Goal: Task Accomplishment & Management: Use online tool/utility

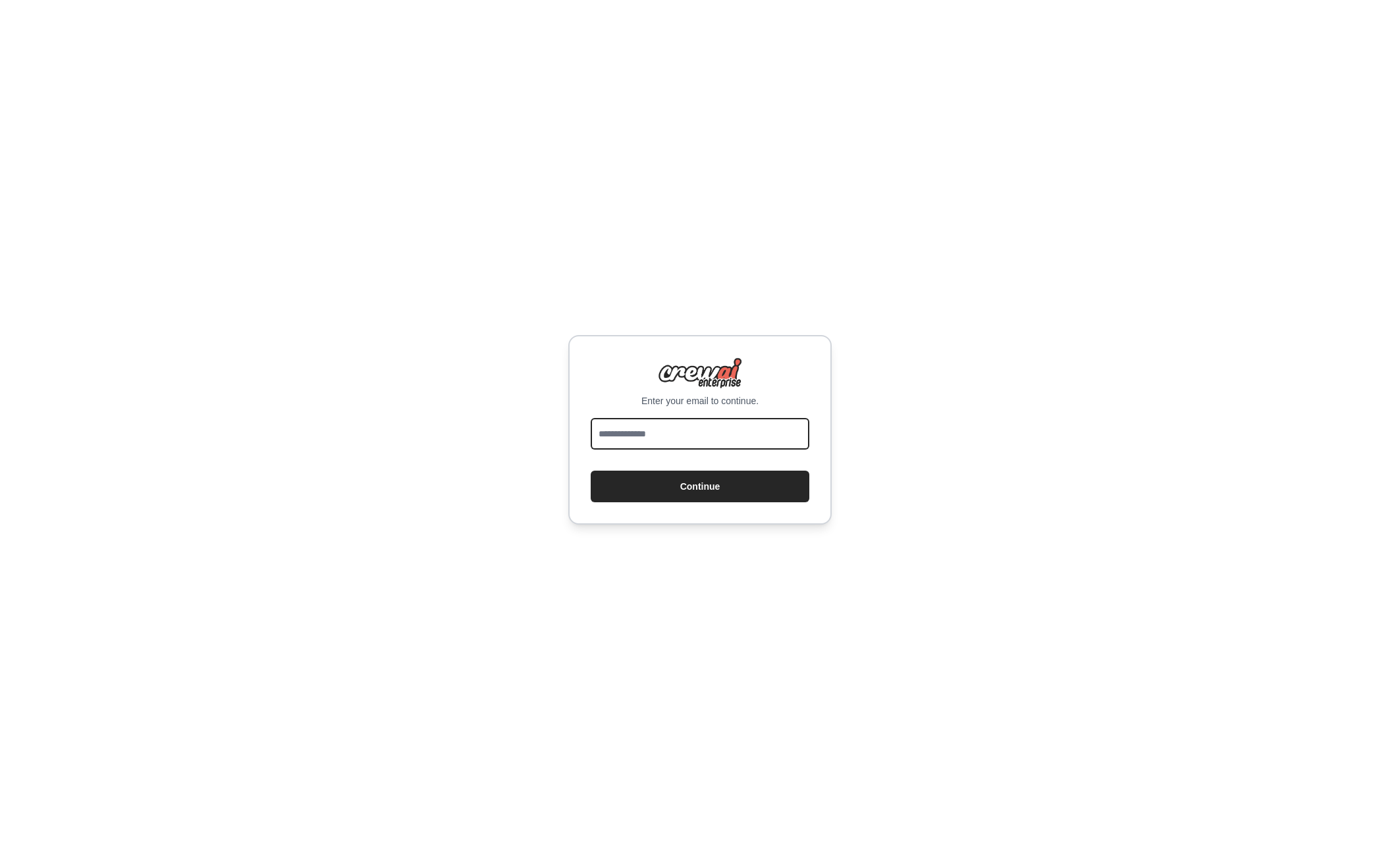
click at [708, 443] on input "email" at bounding box center [700, 434] width 219 height 32
type input "**********"
click at [719, 494] on button "Continue" at bounding box center [700, 486] width 219 height 32
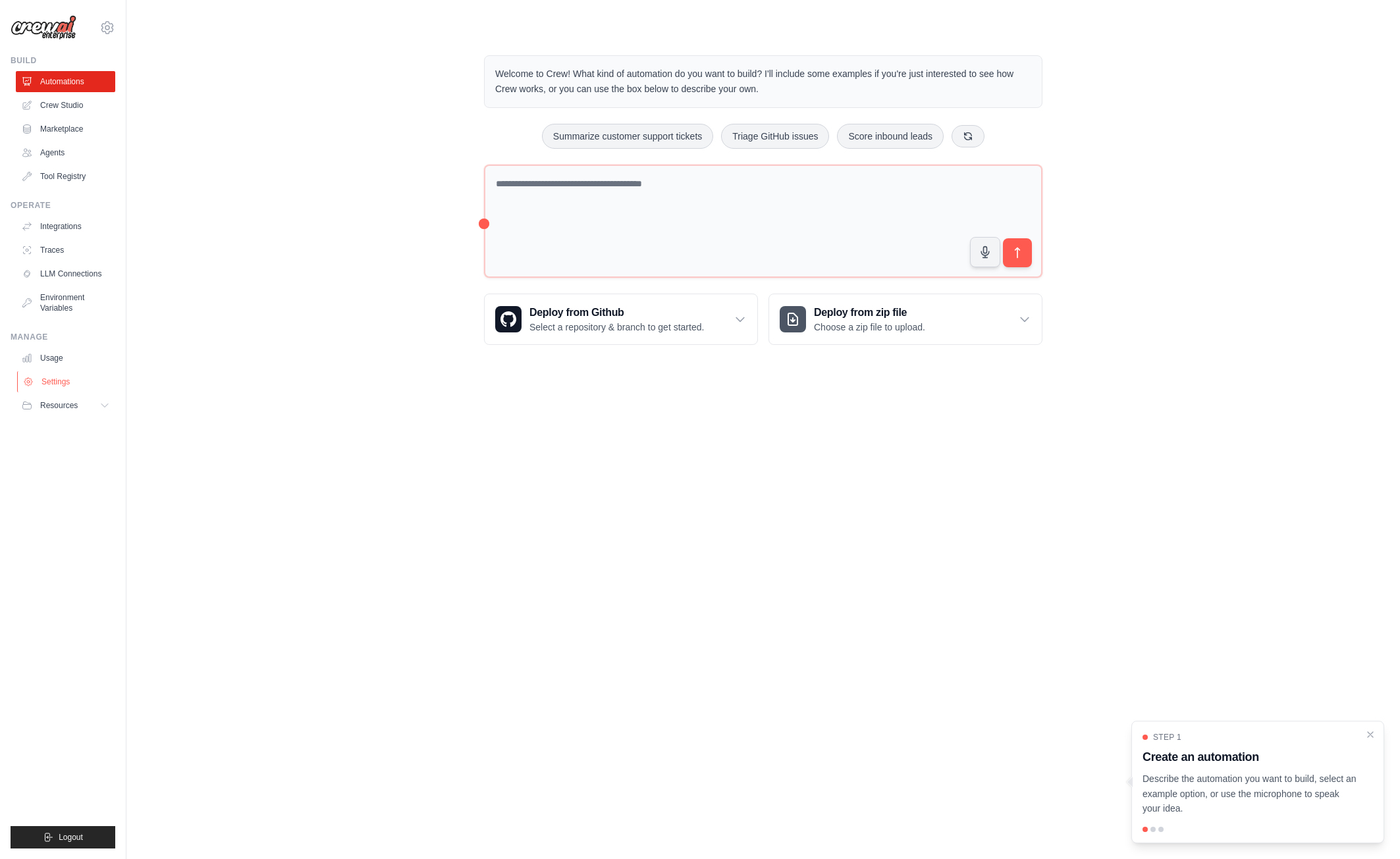
click at [82, 382] on link "Settings" at bounding box center [67, 382] width 99 height 21
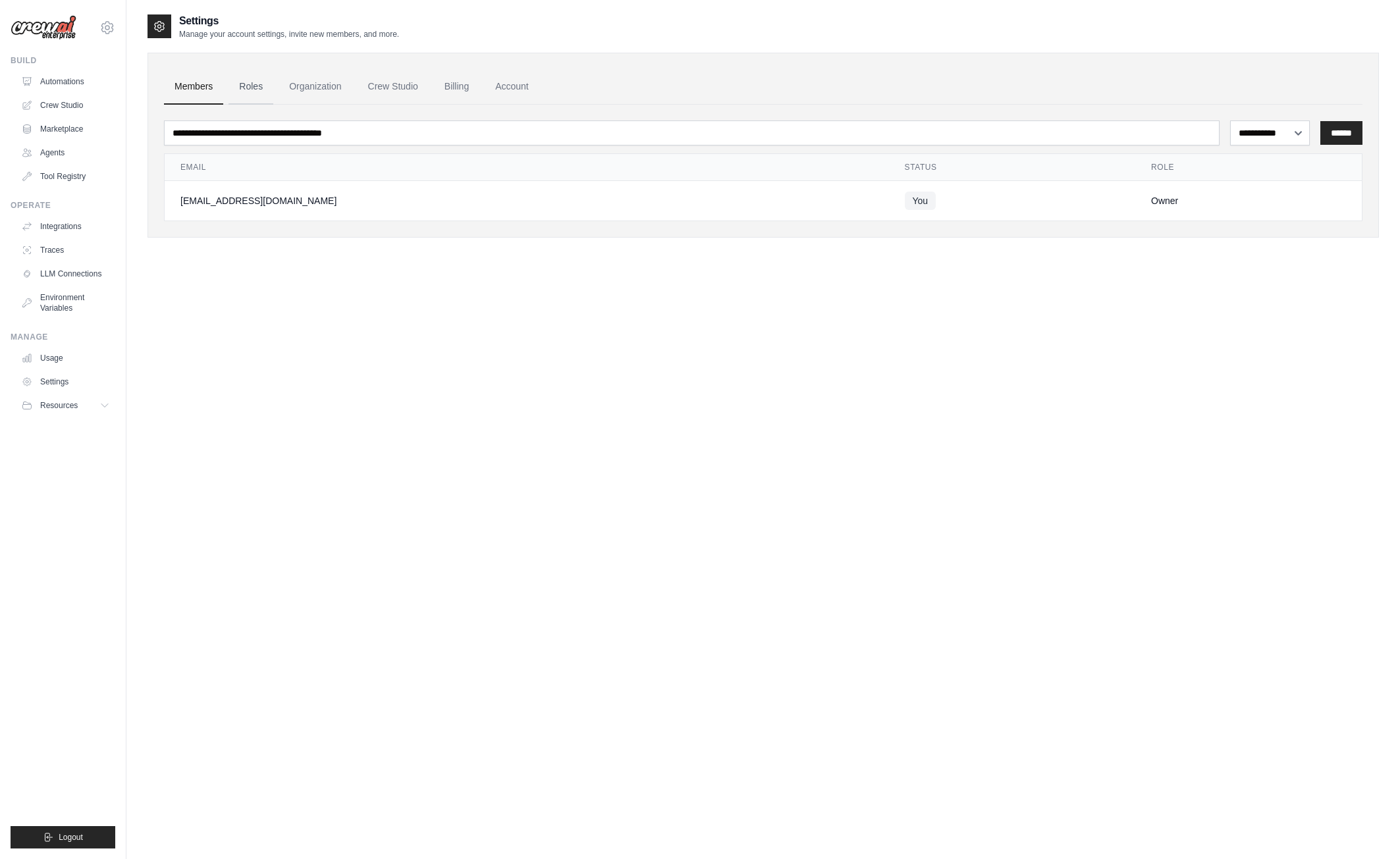
click at [246, 83] on link "Roles" at bounding box center [251, 87] width 45 height 35
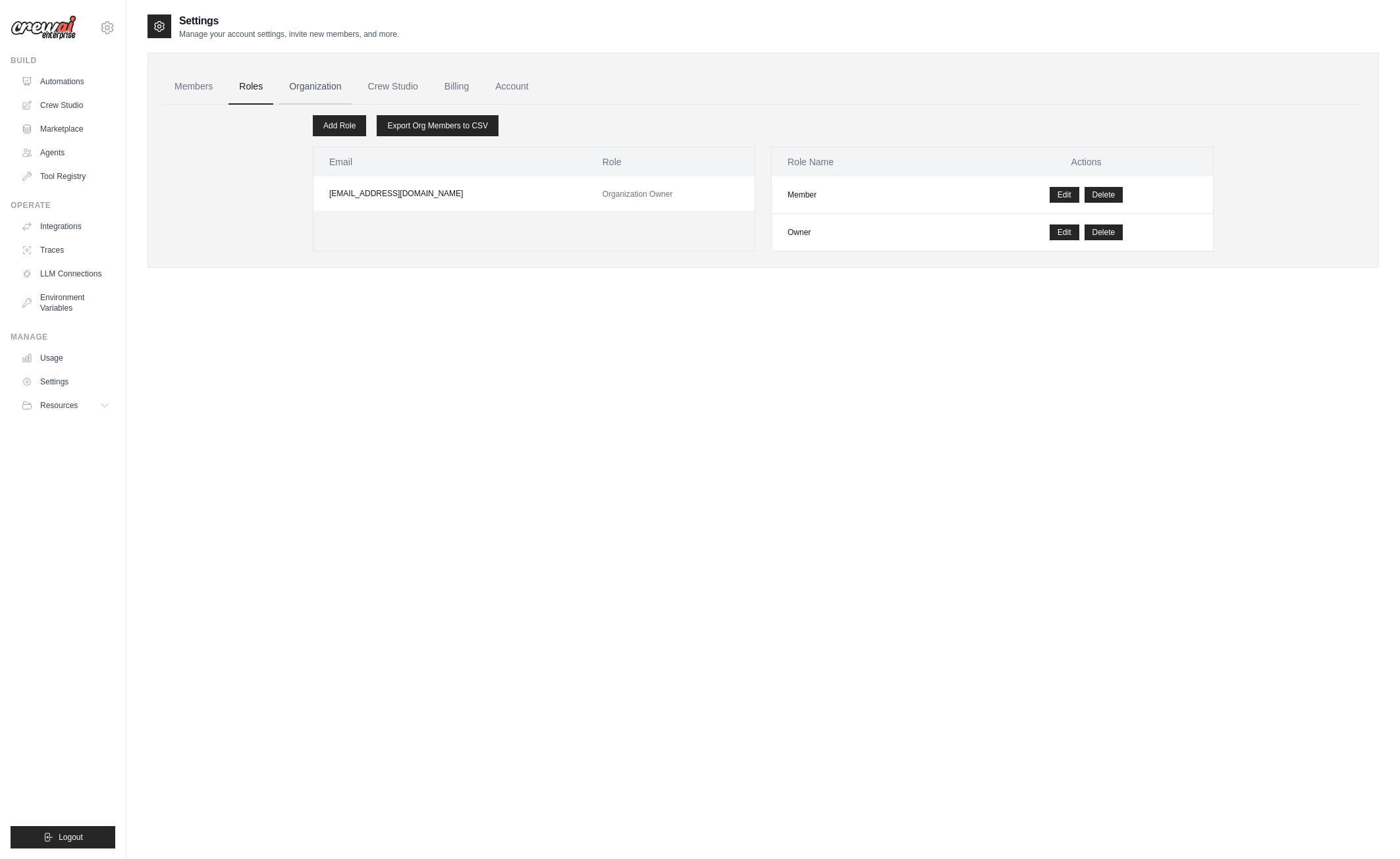
click at [316, 80] on link "Organization" at bounding box center [314, 87] width 73 height 35
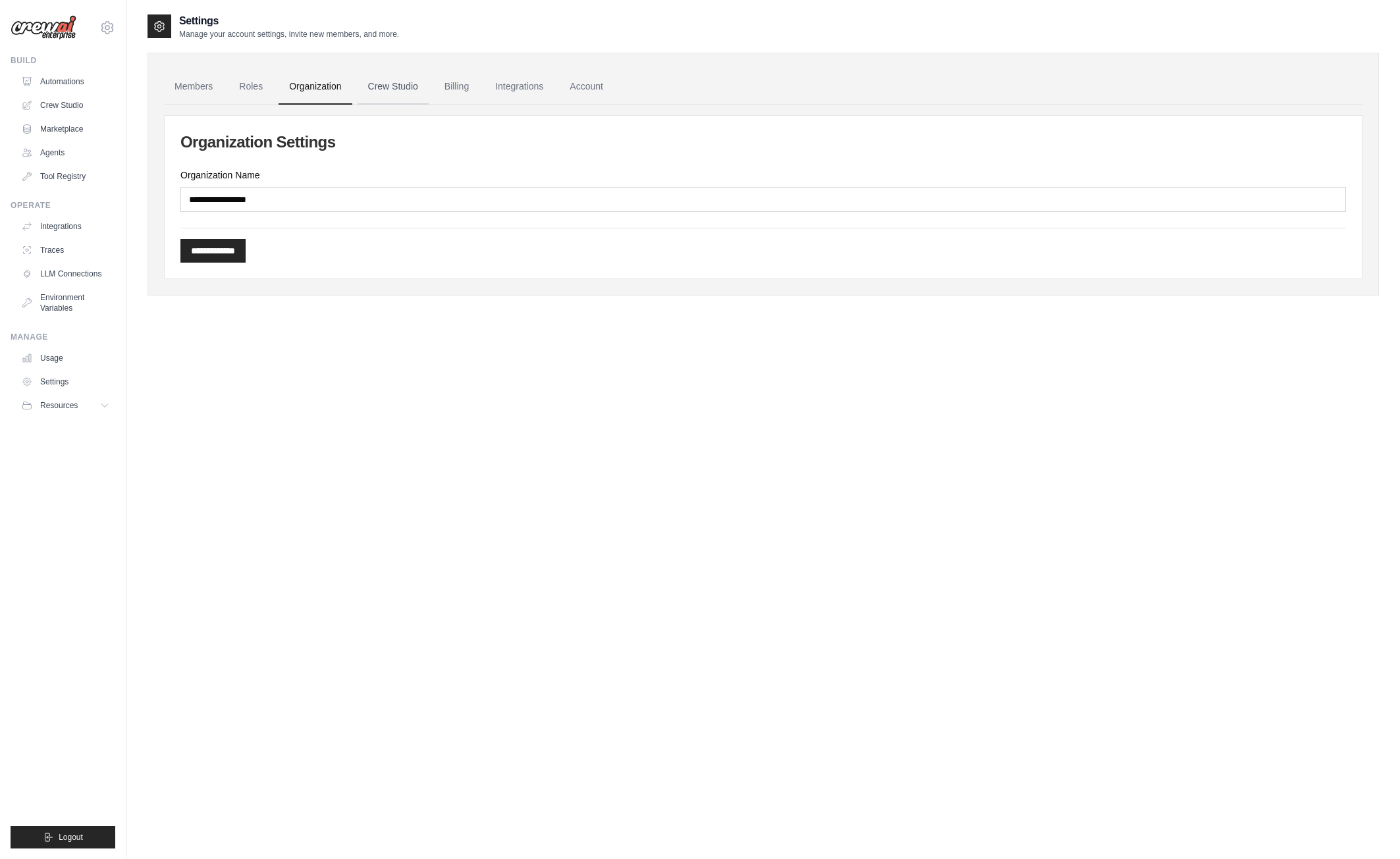
click at [387, 80] on link "Crew Studio" at bounding box center [393, 87] width 71 height 35
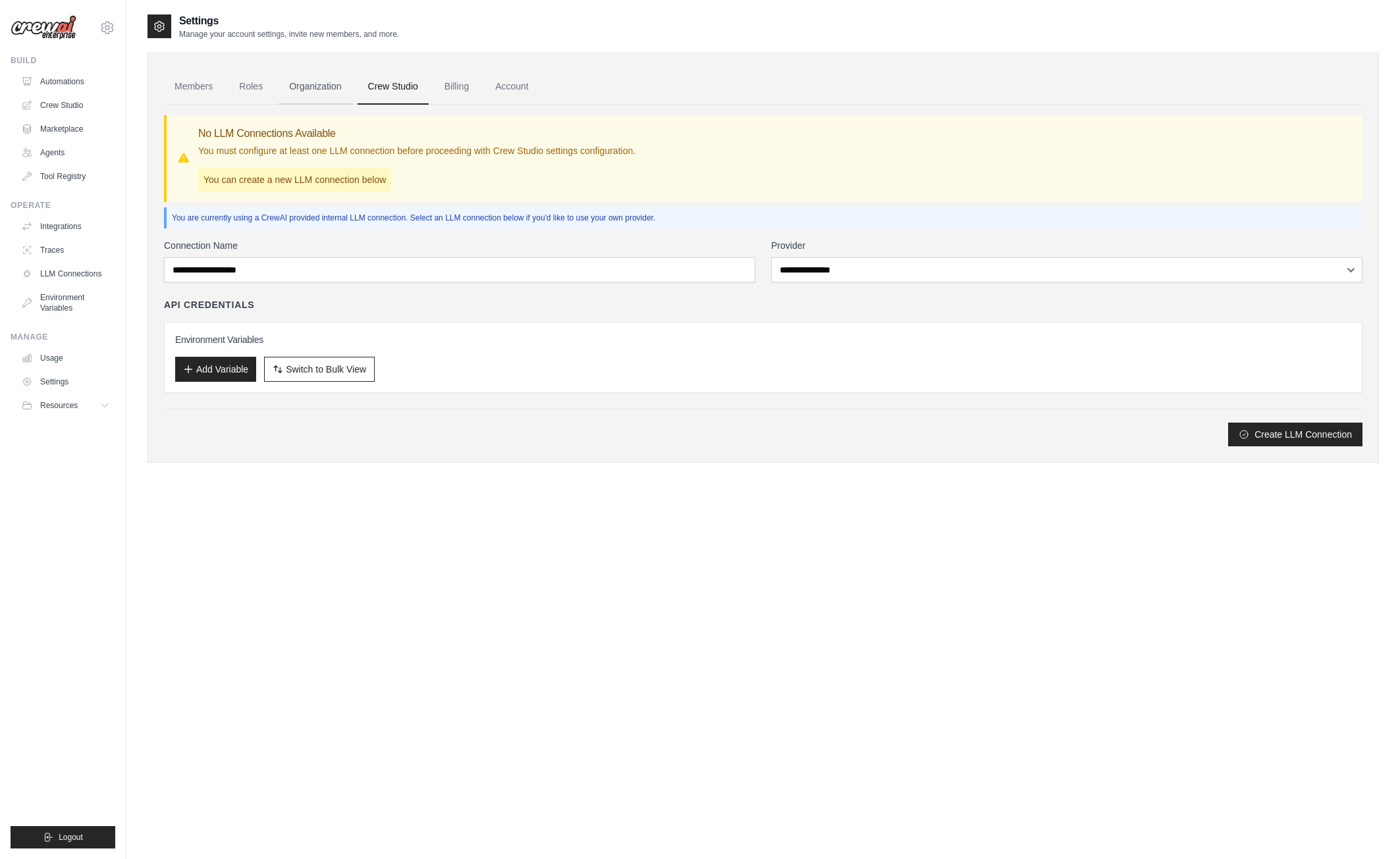
click at [307, 83] on link "Organization" at bounding box center [314, 87] width 73 height 35
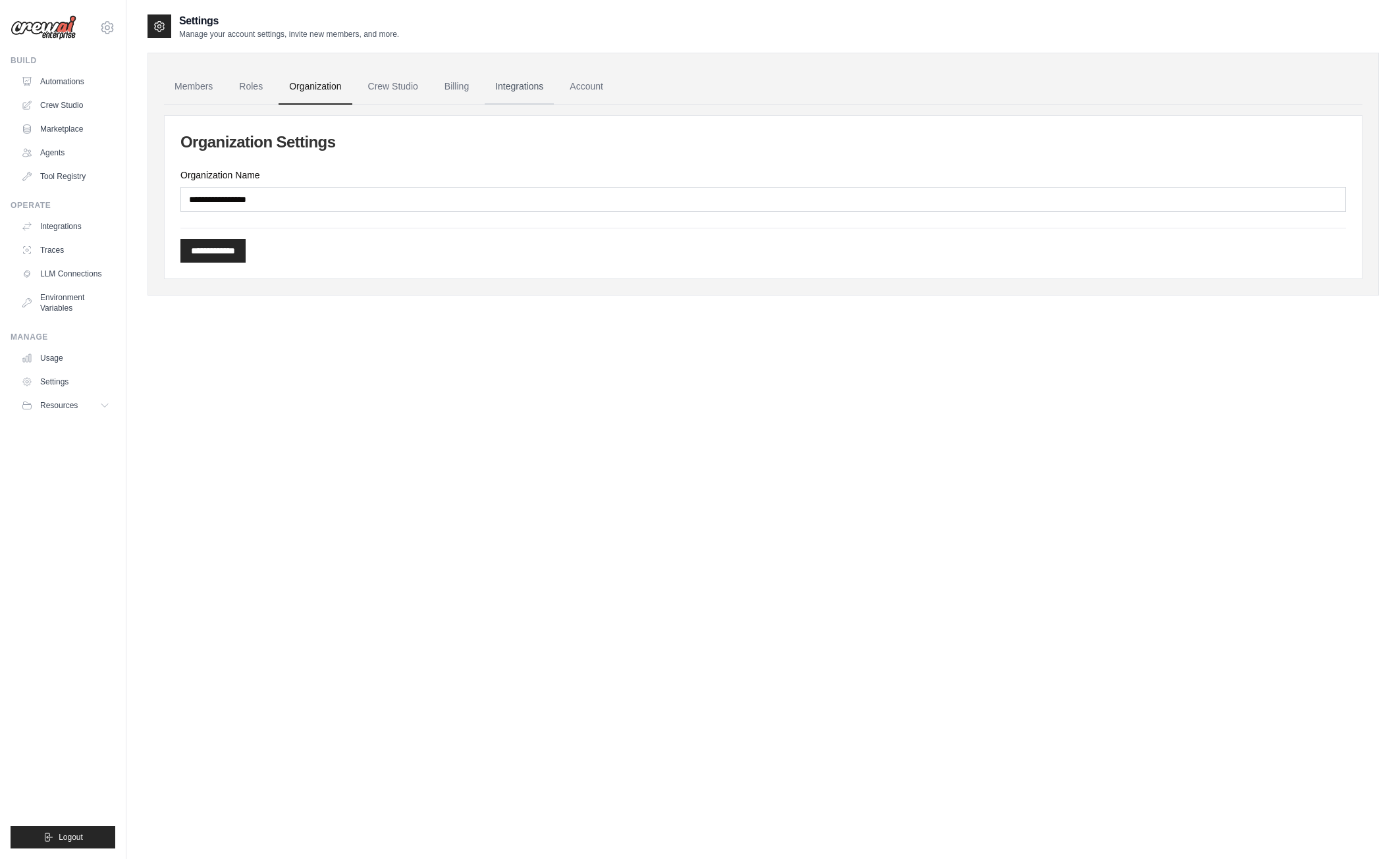
click at [524, 88] on link "Integrations" at bounding box center [519, 87] width 69 height 35
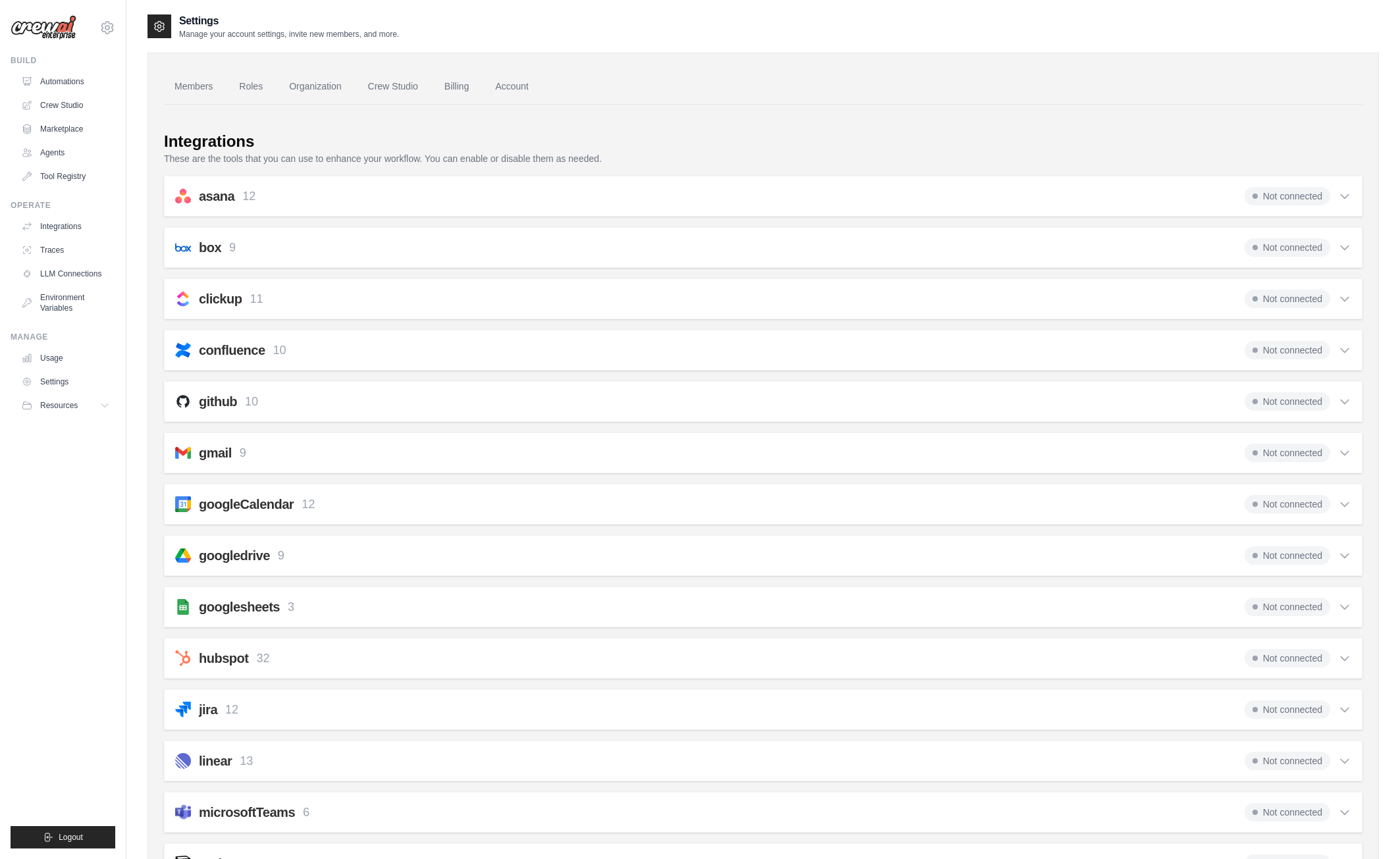
click at [1195, 459] on div "gmail 9 Not connected" at bounding box center [763, 452] width 1176 height 19
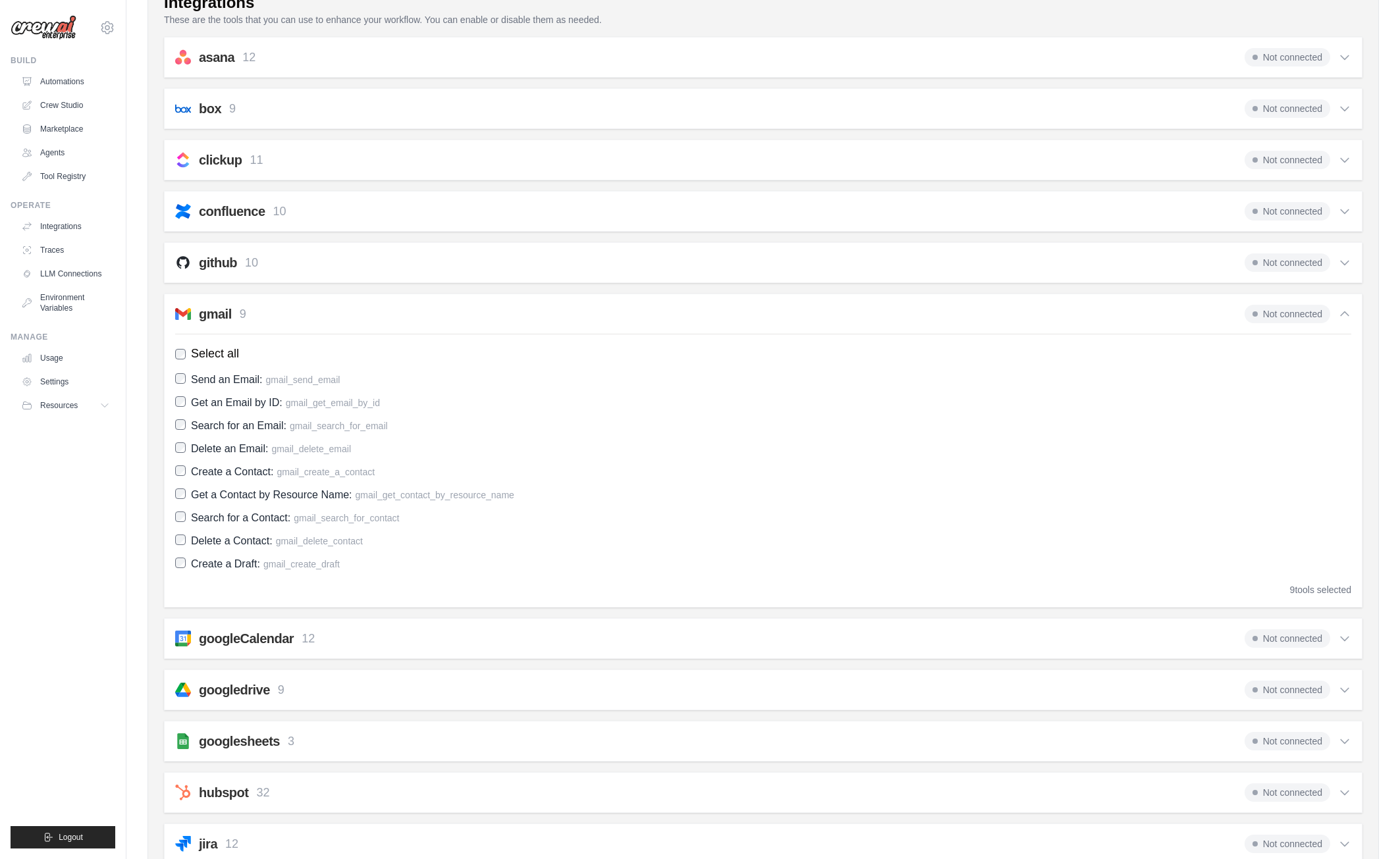
scroll to position [189, 0]
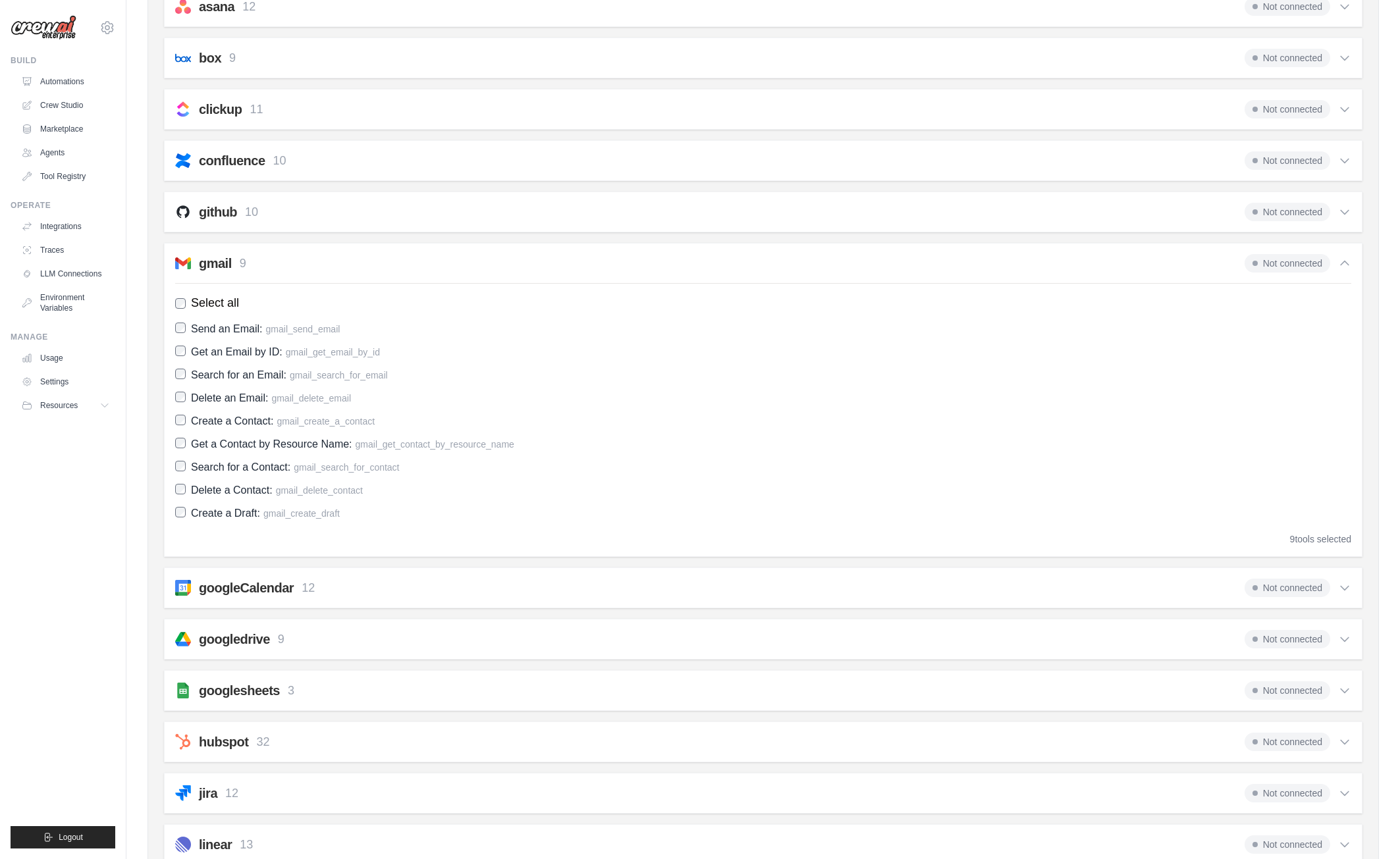
click at [206, 264] on h2 "gmail" at bounding box center [214, 263] width 33 height 19
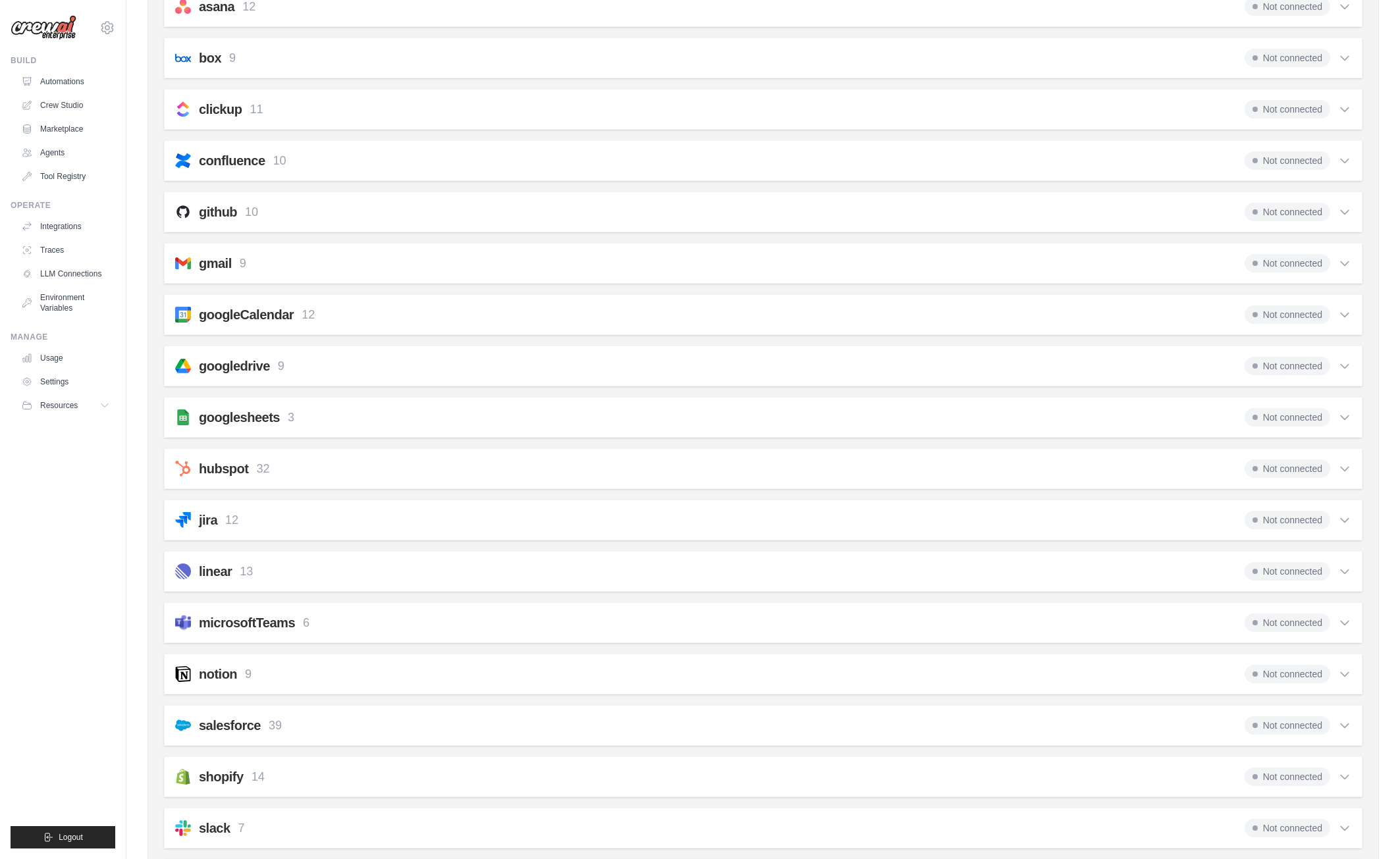
click at [1278, 259] on span "Not connected" at bounding box center [1287, 263] width 85 height 19
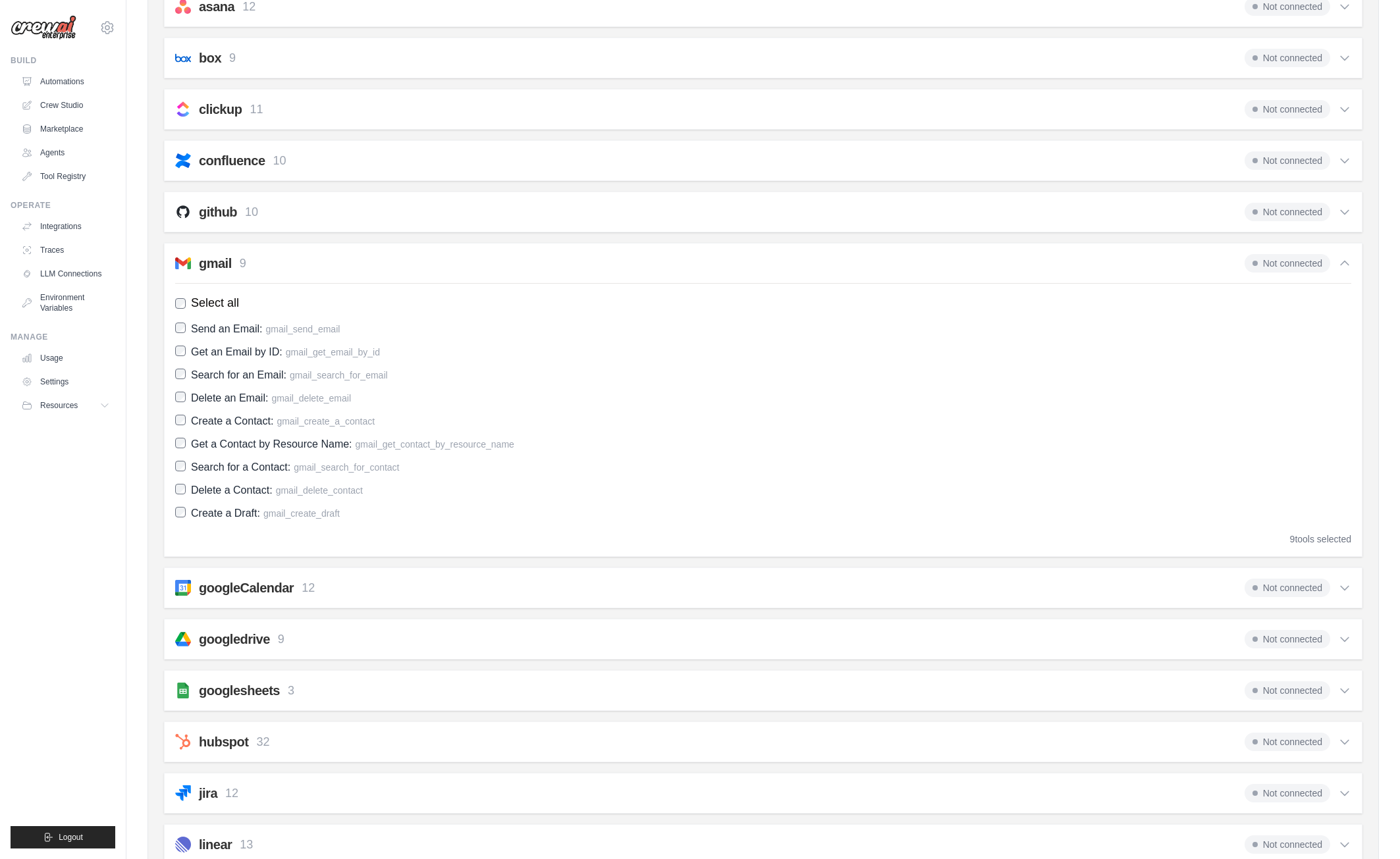
click at [1290, 262] on span "Not connected" at bounding box center [1287, 263] width 85 height 19
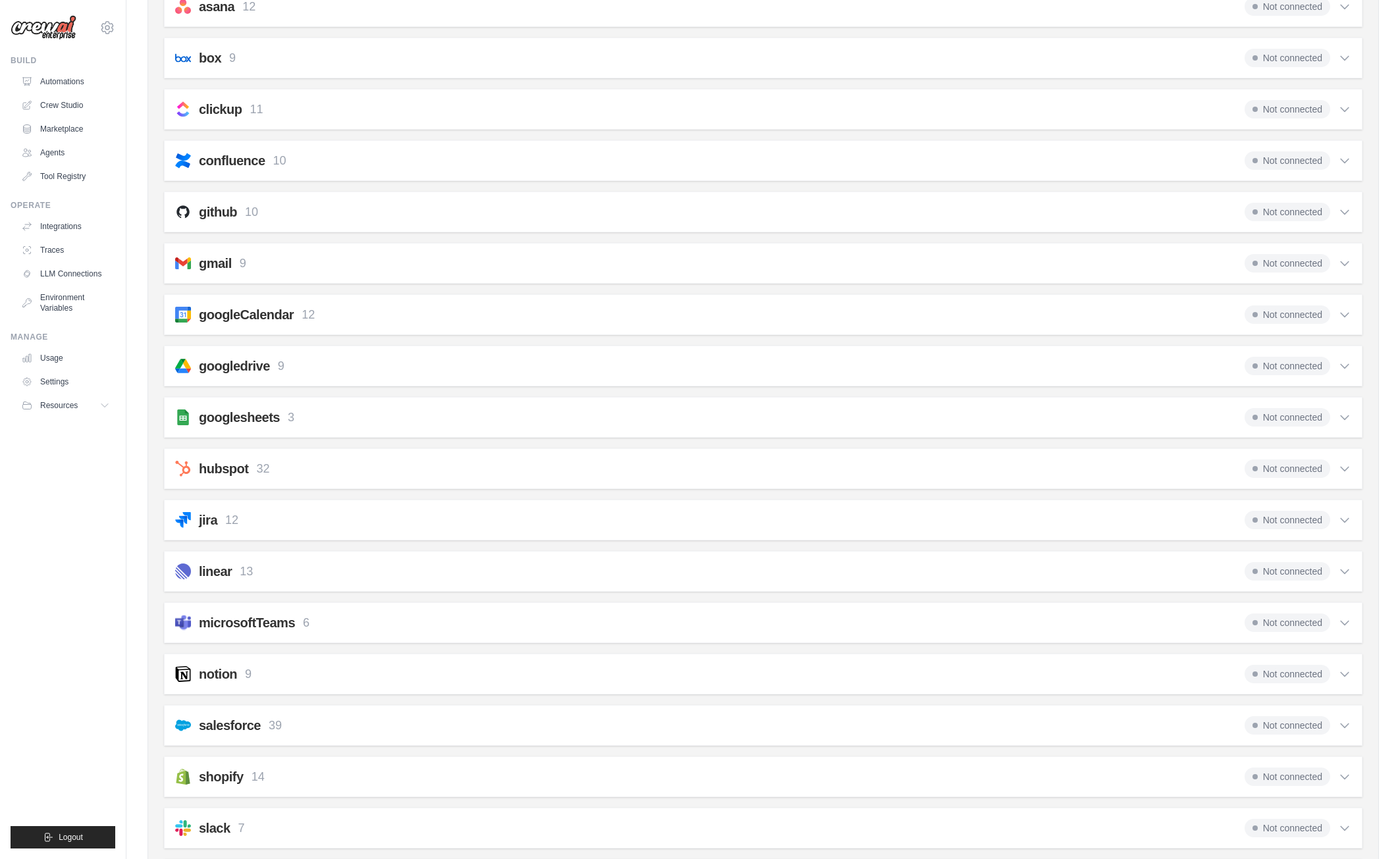
click at [1290, 262] on span "Not connected" at bounding box center [1287, 263] width 85 height 19
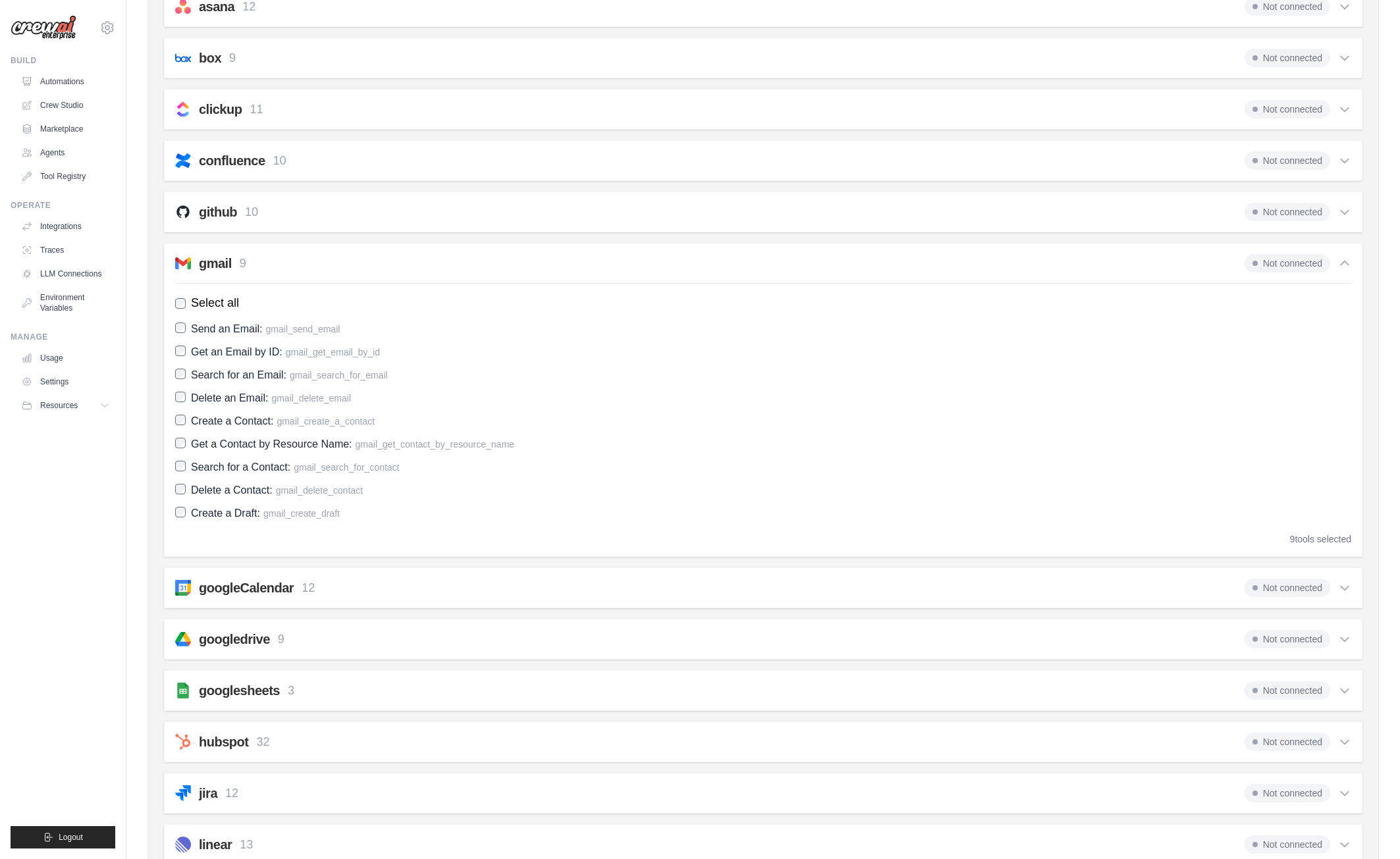
click at [341, 318] on div "Select all Send an Email: gmail_send_email Get an Email by ID: gmail_get_email_…" at bounding box center [763, 414] width 1176 height 262
click at [225, 298] on span "Select all" at bounding box center [214, 303] width 48 height 18
click at [217, 301] on span "Select all" at bounding box center [214, 303] width 48 height 18
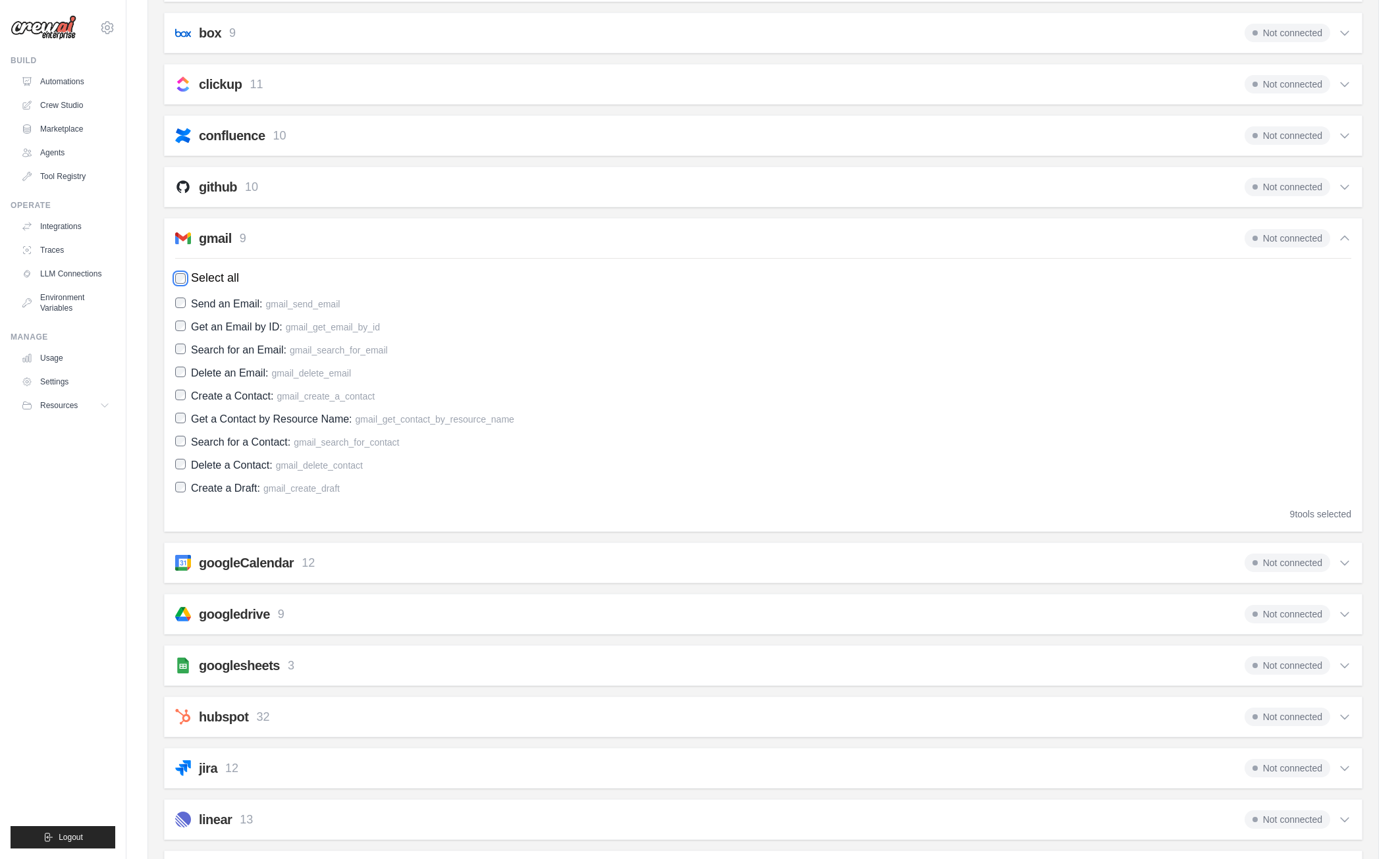
scroll to position [81, 0]
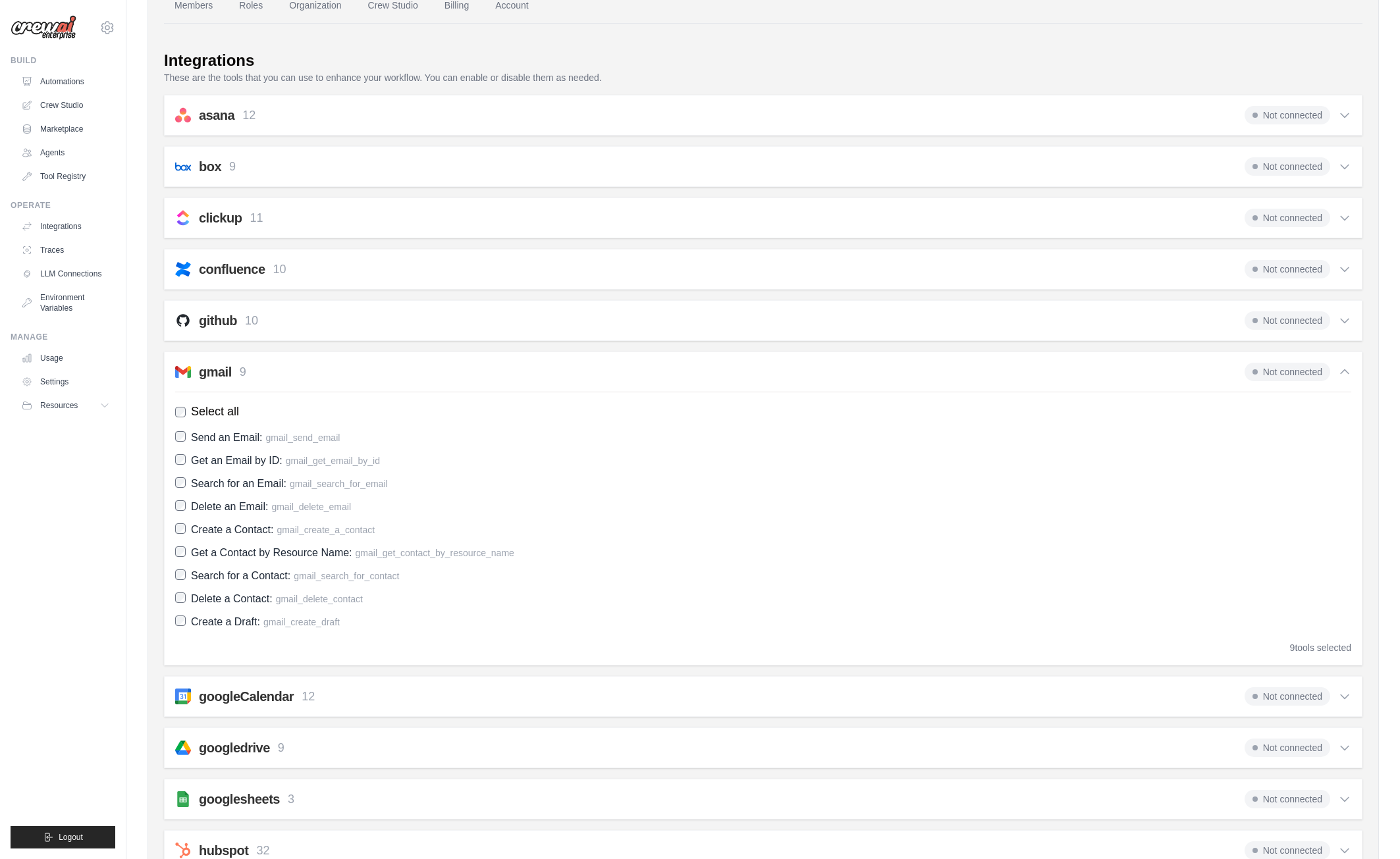
click at [586, 692] on div "googleCalendar 12 Not connected" at bounding box center [763, 696] width 1176 height 19
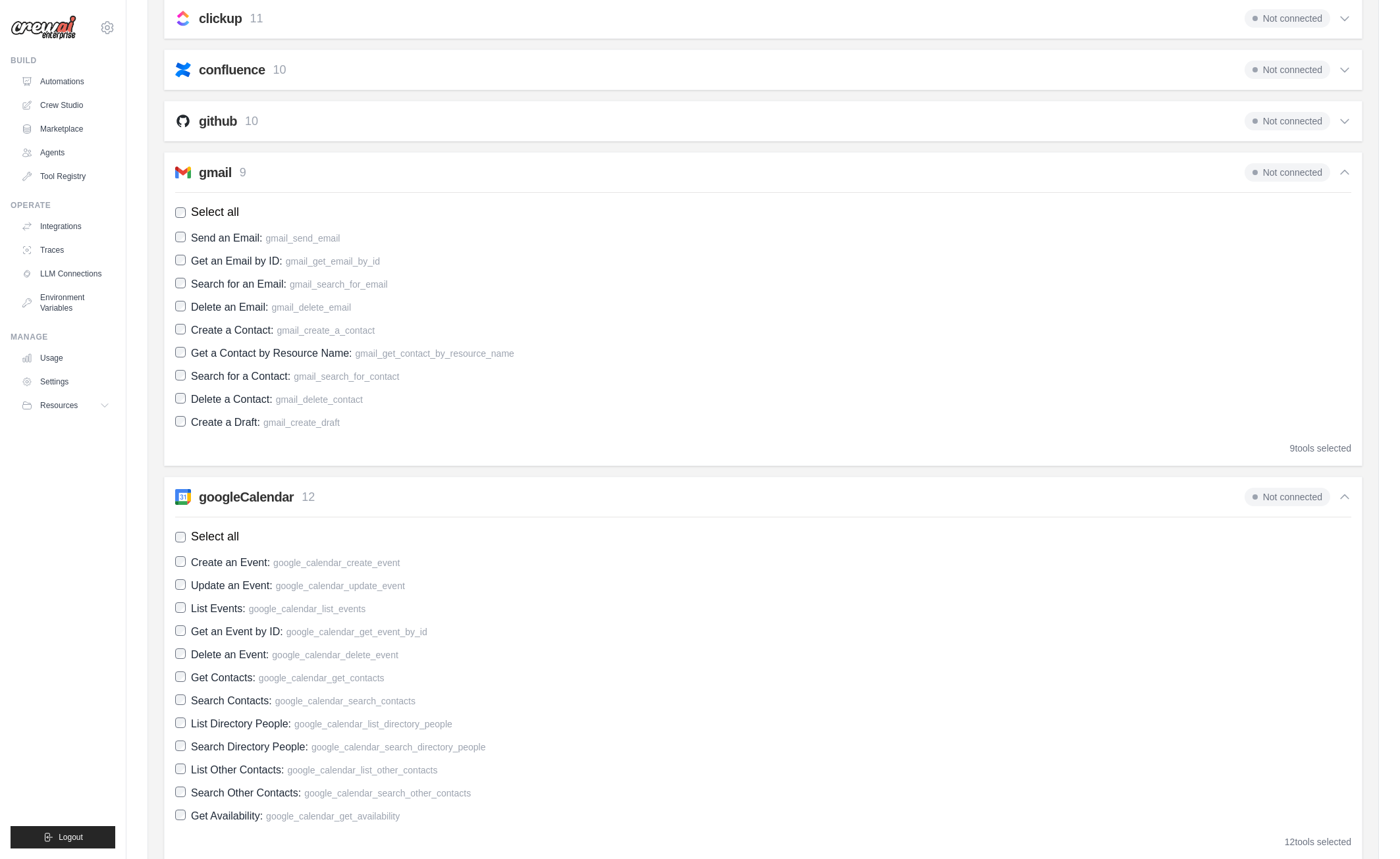
scroll to position [460, 0]
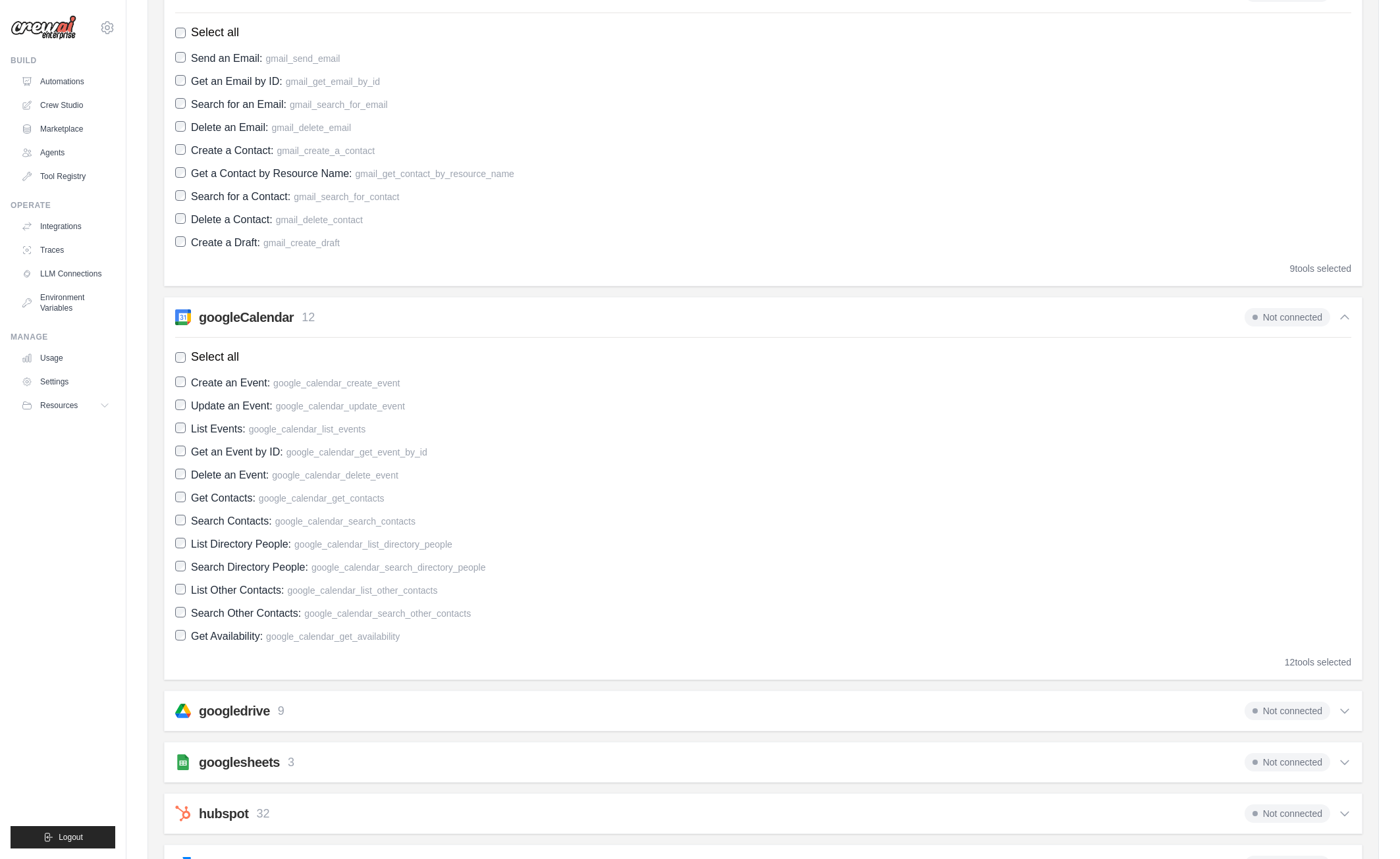
click at [543, 696] on div "googledrive 9 Not connected Select all Get File Metadata: google_drive_get_file…" at bounding box center [763, 711] width 1198 height 41
drag, startPoint x: 673, startPoint y: 720, endPoint x: 679, endPoint y: 723, distance: 6.7
click at [674, 723] on div "googledrive 9 Not connected Select all Get File Metadata: google_drive_get_file…" at bounding box center [763, 711] width 1198 height 41
click at [702, 704] on div "googledrive 9 Not connected" at bounding box center [763, 711] width 1176 height 19
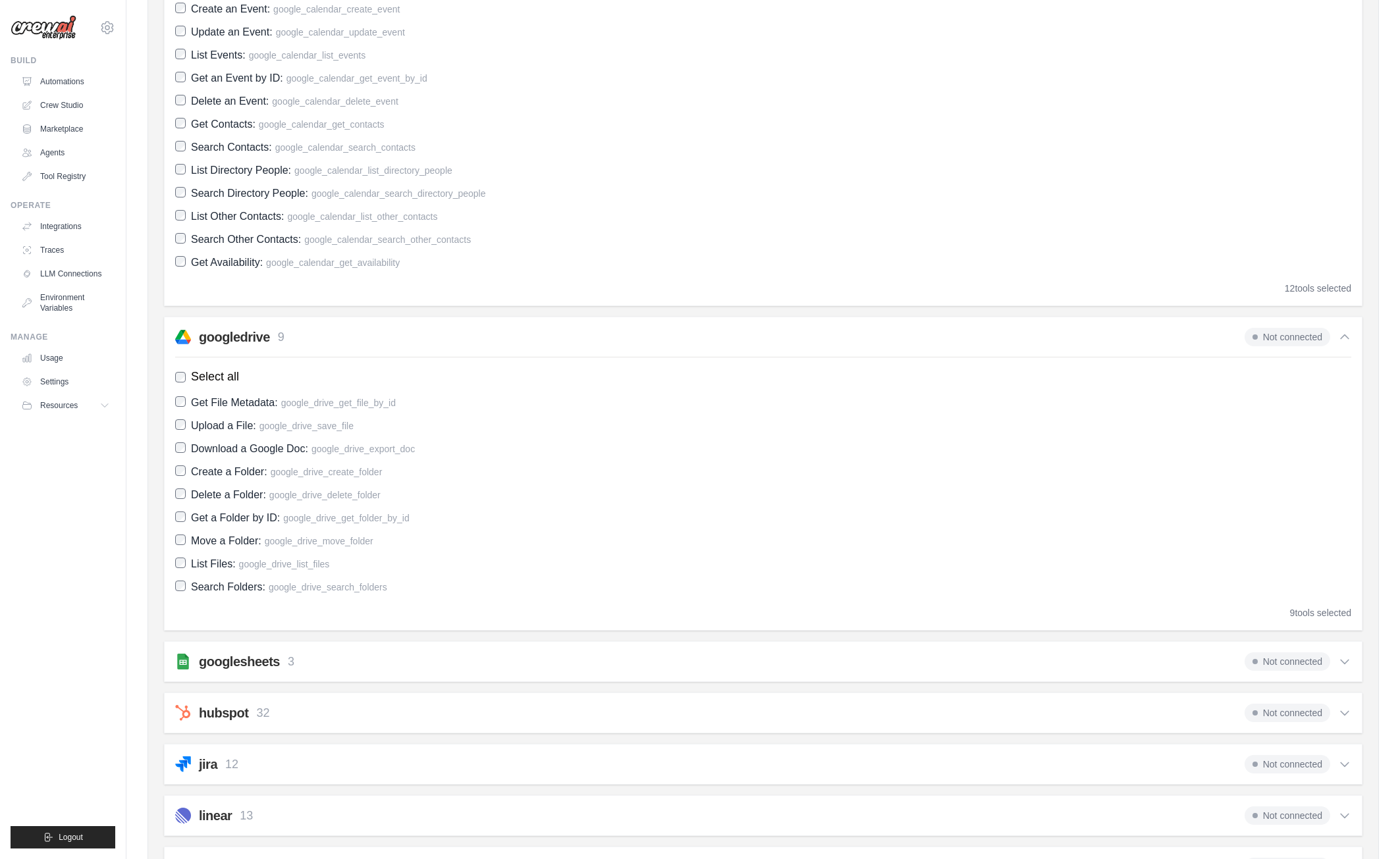
scroll to position [1123, 0]
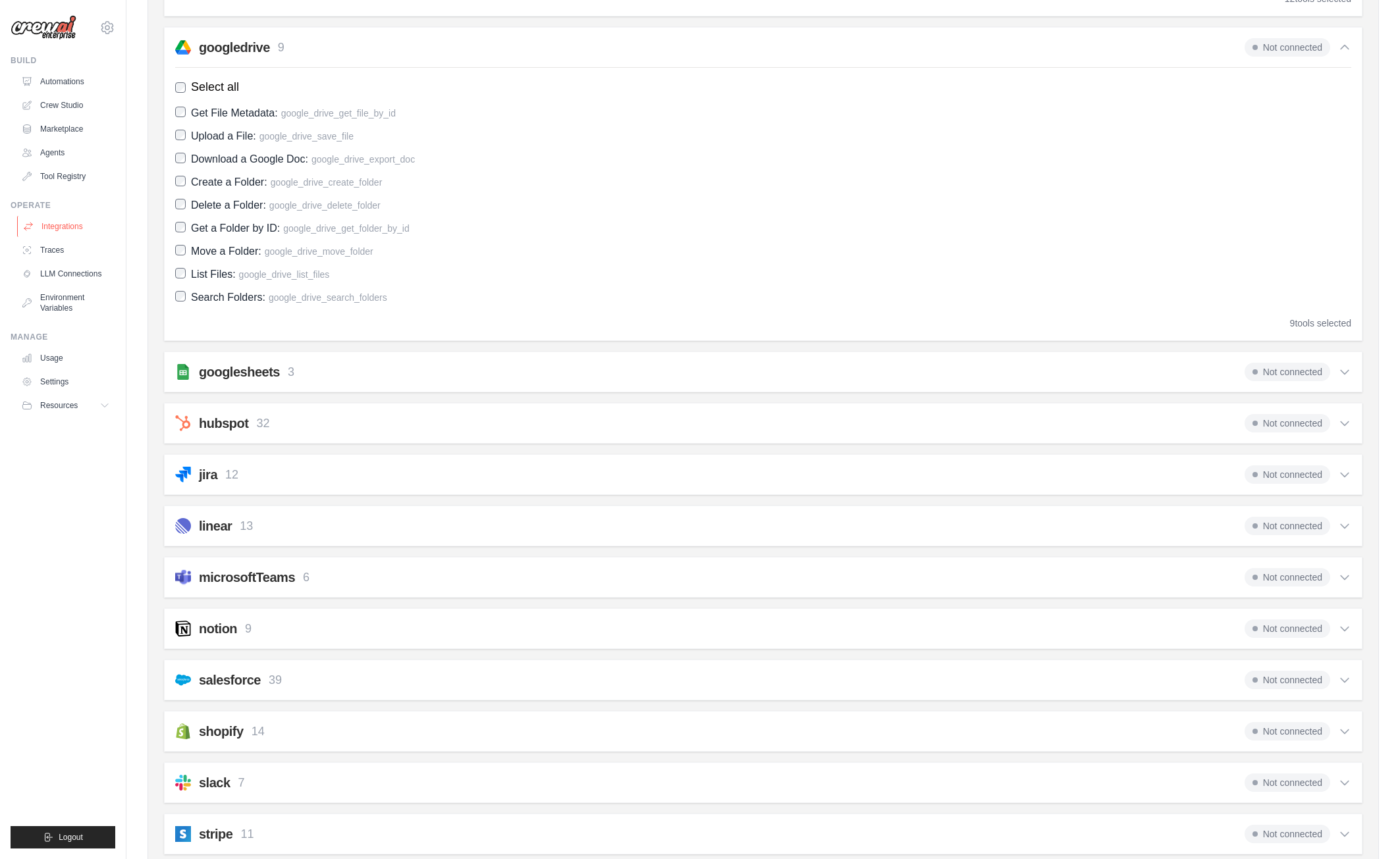
click at [64, 222] on link "Integrations" at bounding box center [67, 226] width 99 height 21
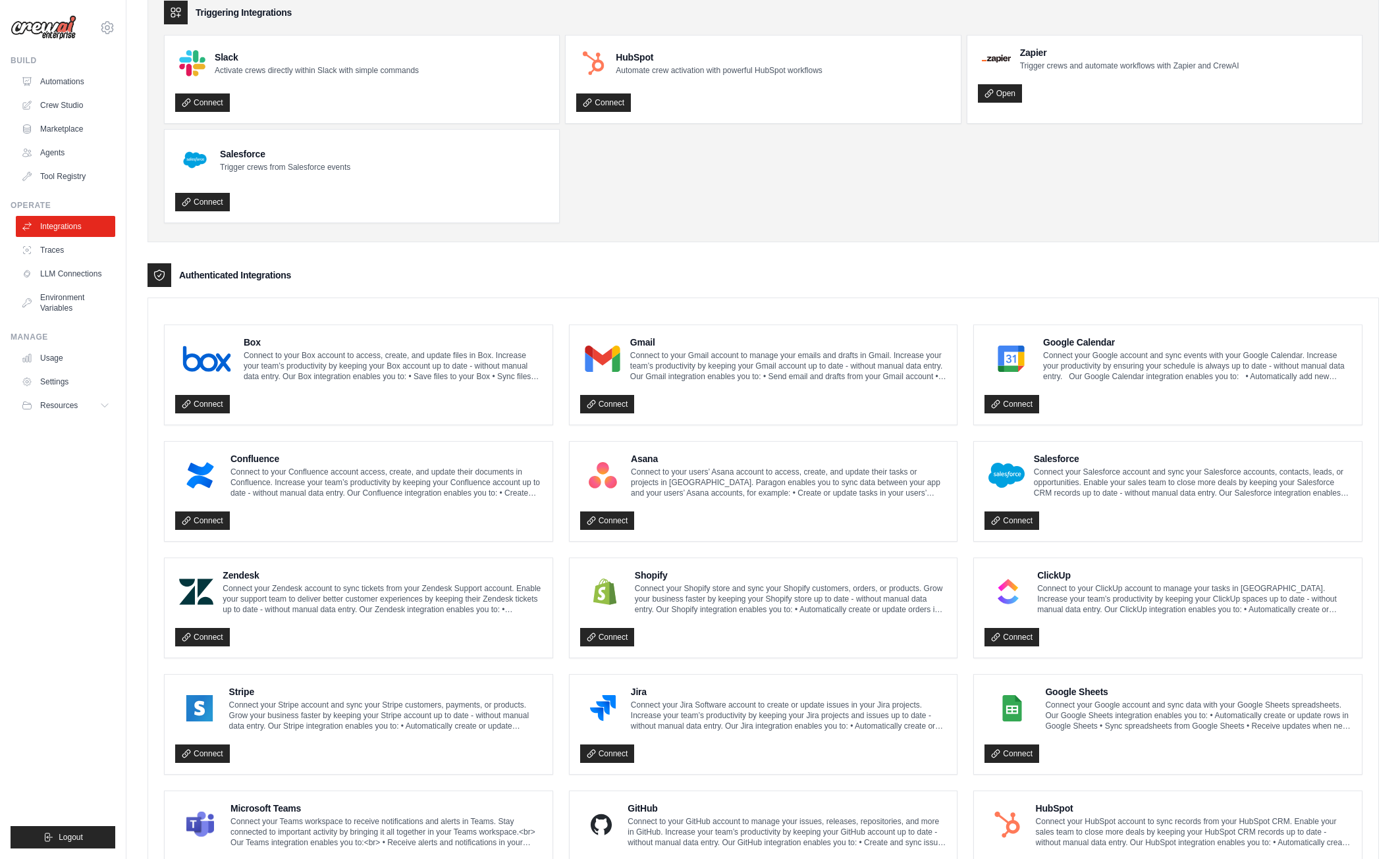
scroll to position [95, 0]
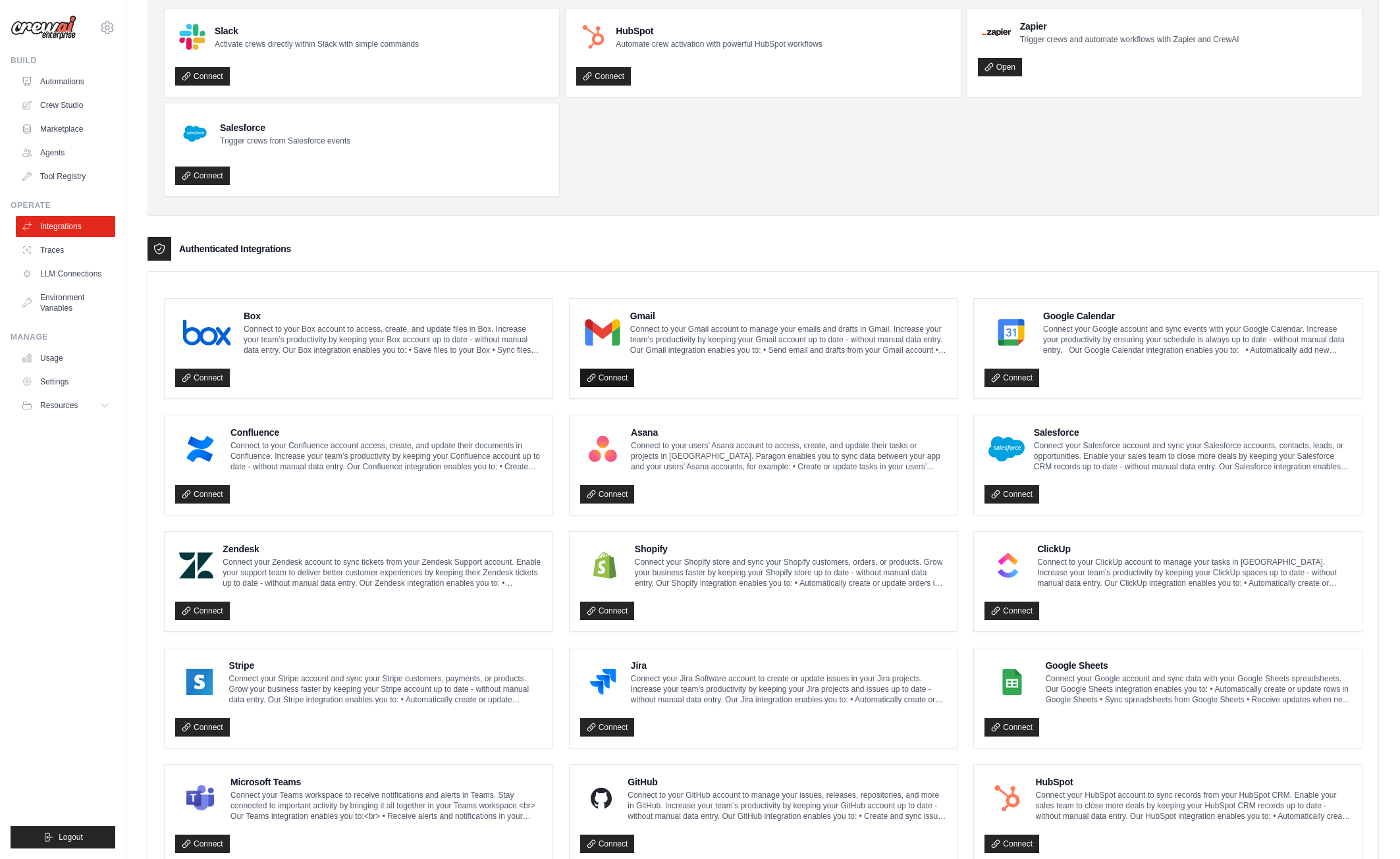
click at [618, 372] on link "Connect" at bounding box center [607, 377] width 55 height 19
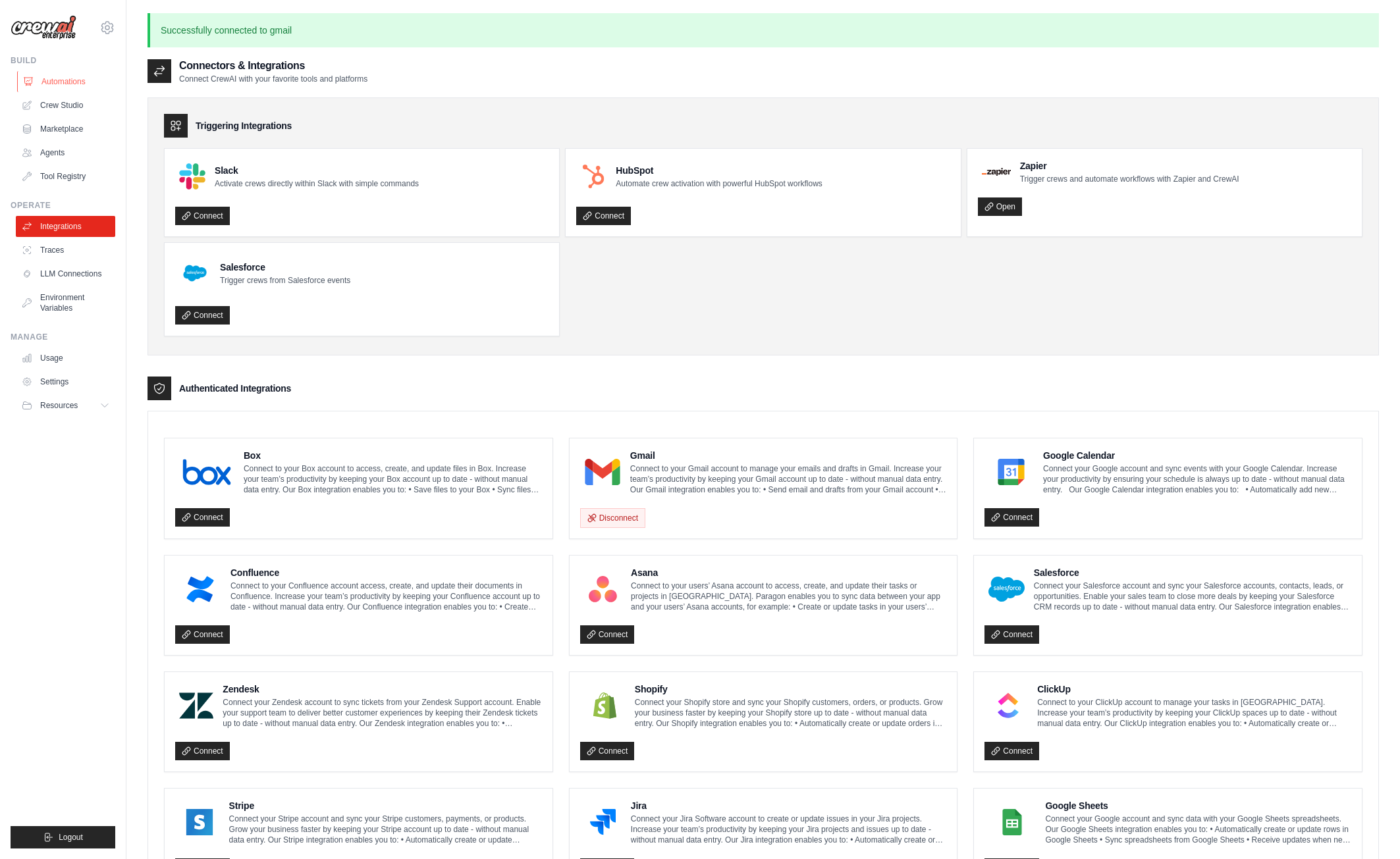
click at [65, 89] on link "Automations" at bounding box center [67, 81] width 99 height 21
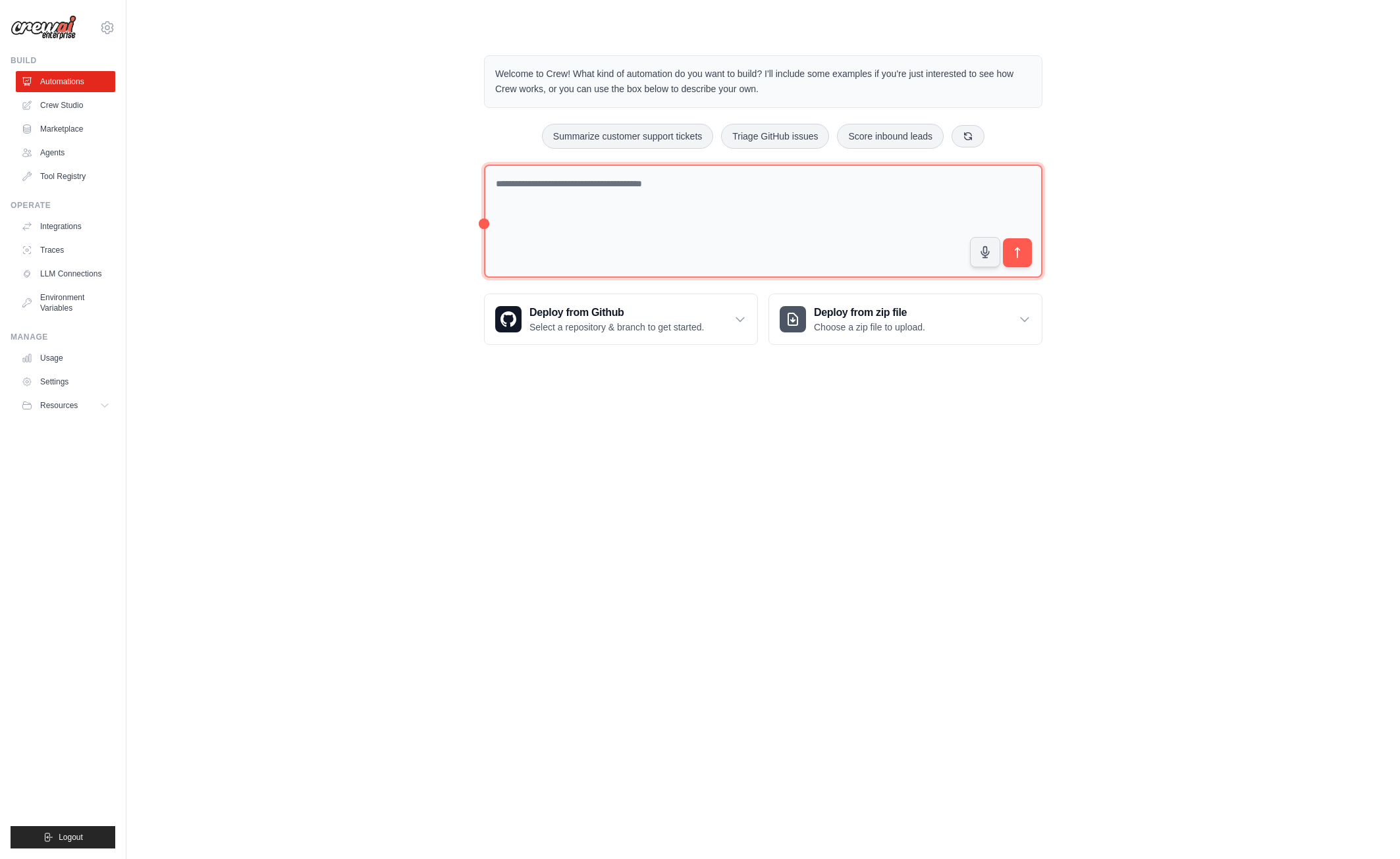
click at [686, 250] on textarea at bounding box center [763, 221] width 558 height 114
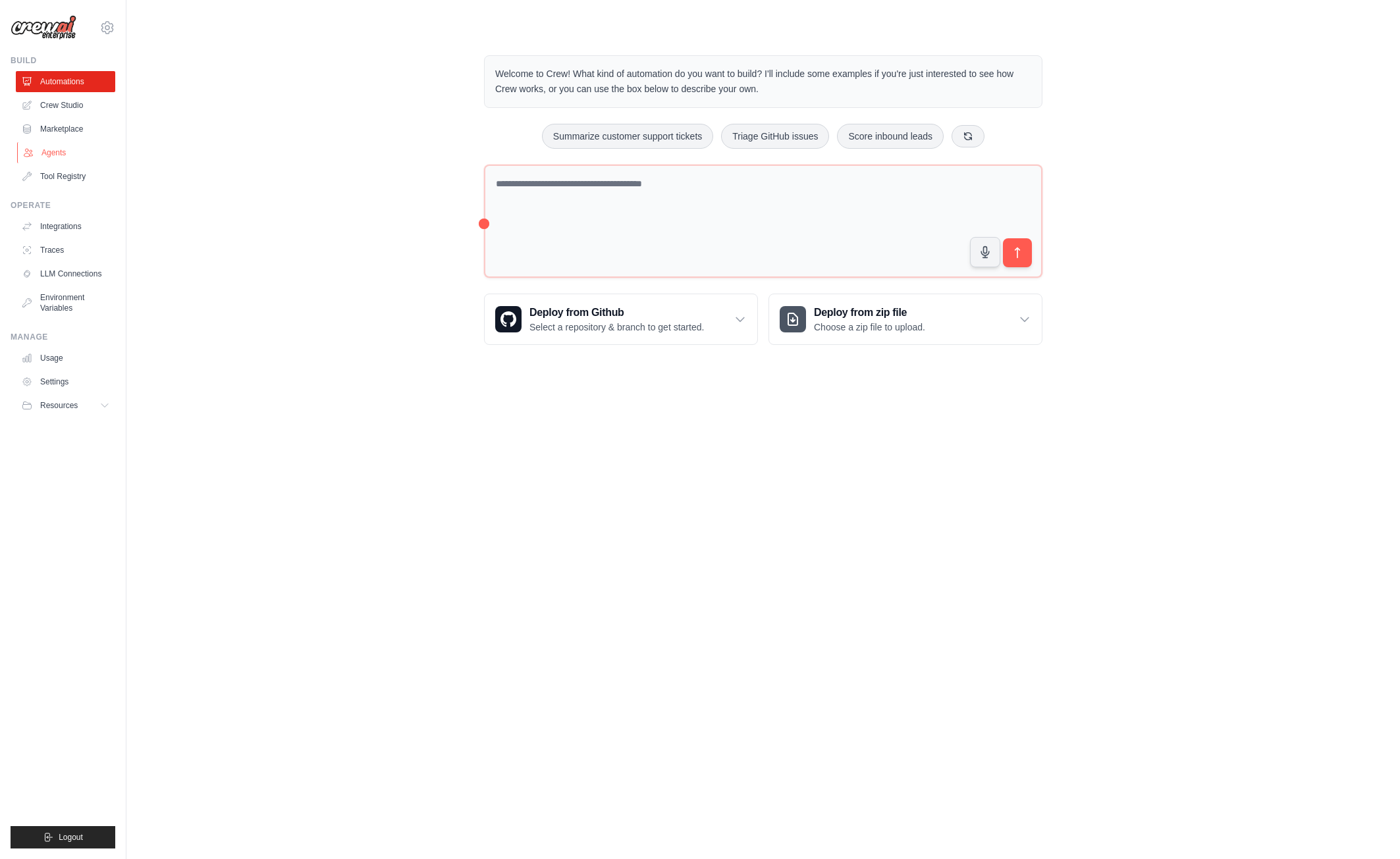
click at [56, 155] on link "Agents" at bounding box center [67, 153] width 99 height 21
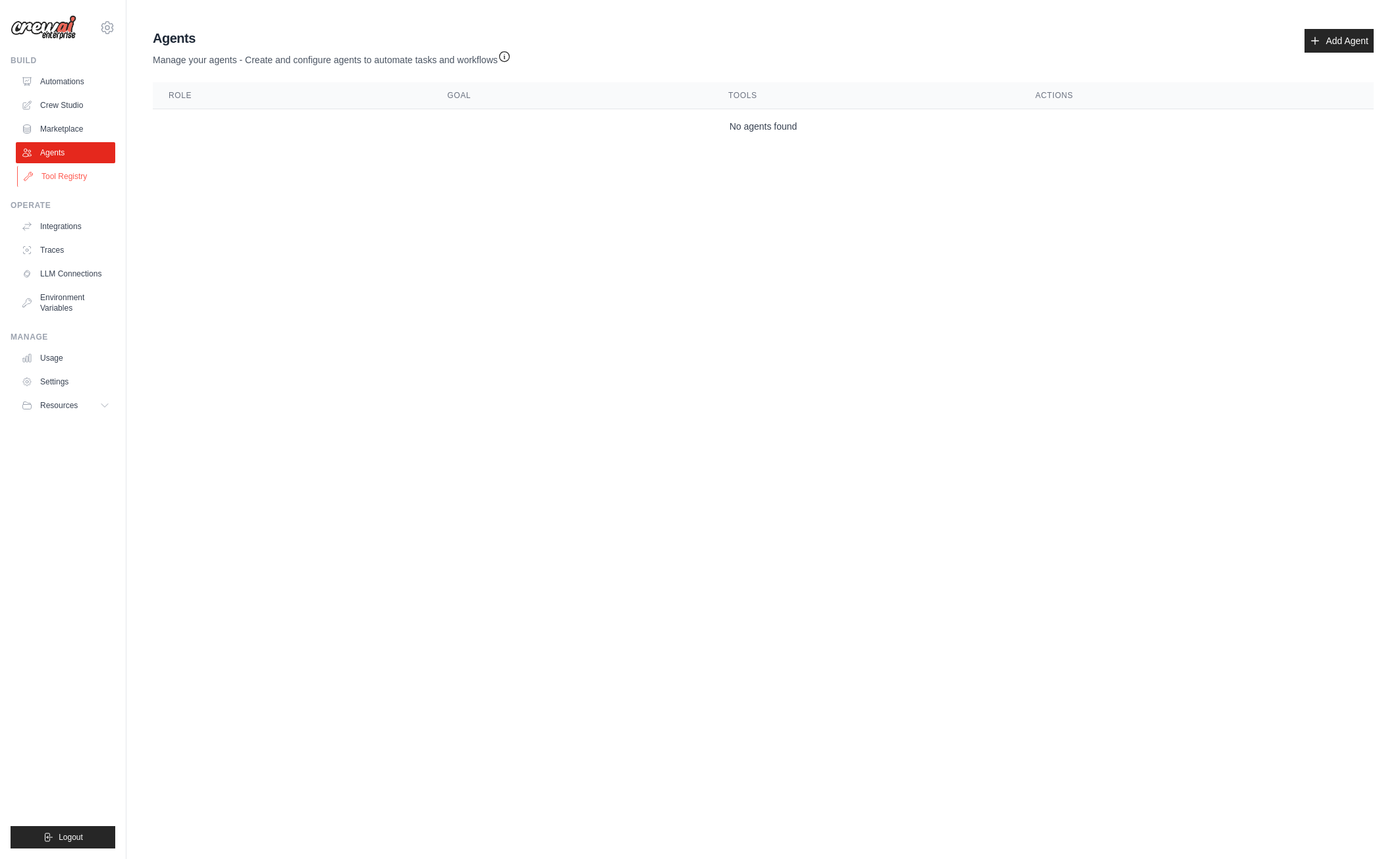
click at [68, 174] on link "Tool Registry" at bounding box center [67, 176] width 99 height 21
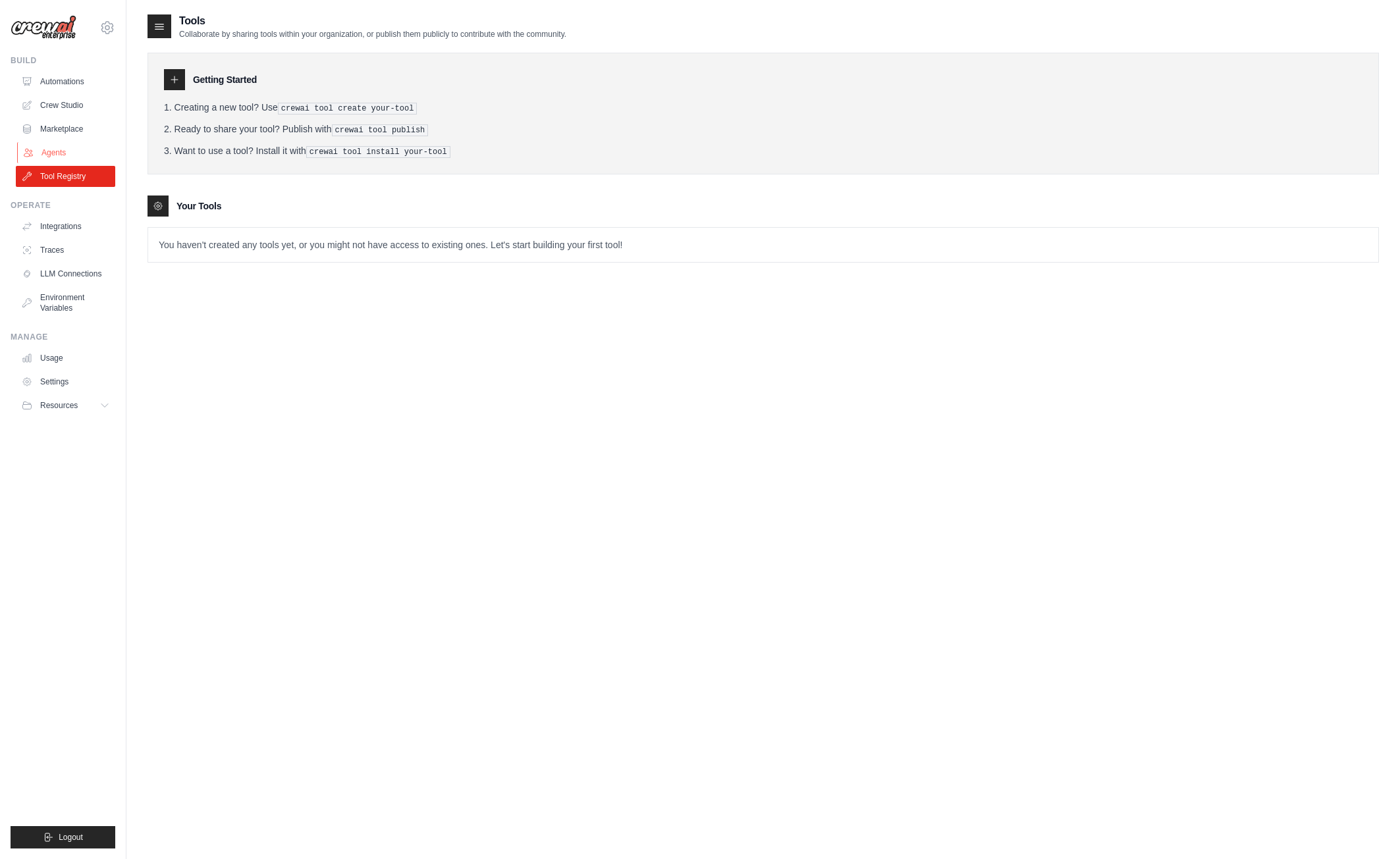
click at [49, 148] on link "Agents" at bounding box center [67, 153] width 99 height 21
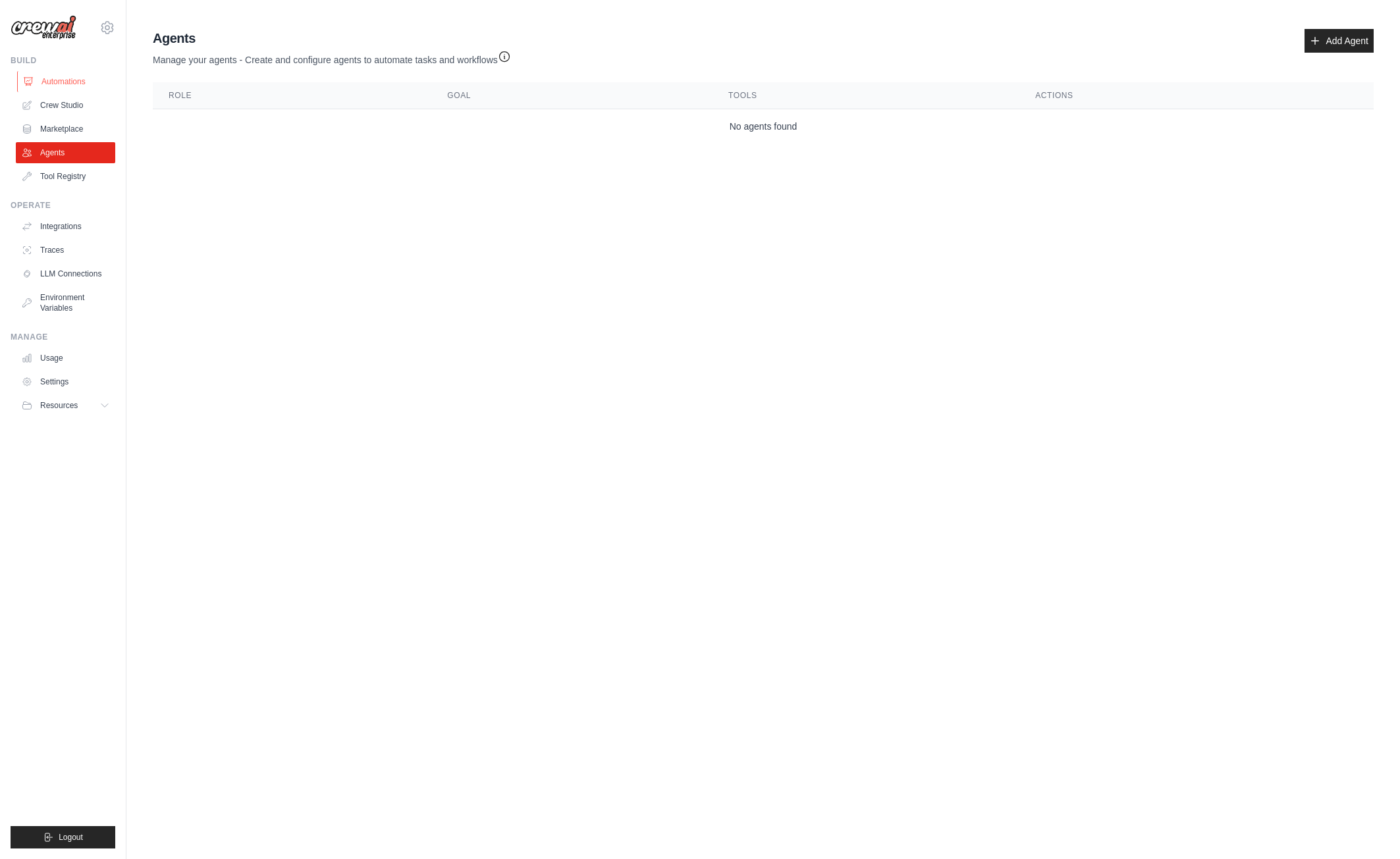
click at [67, 73] on link "Automations" at bounding box center [67, 81] width 99 height 21
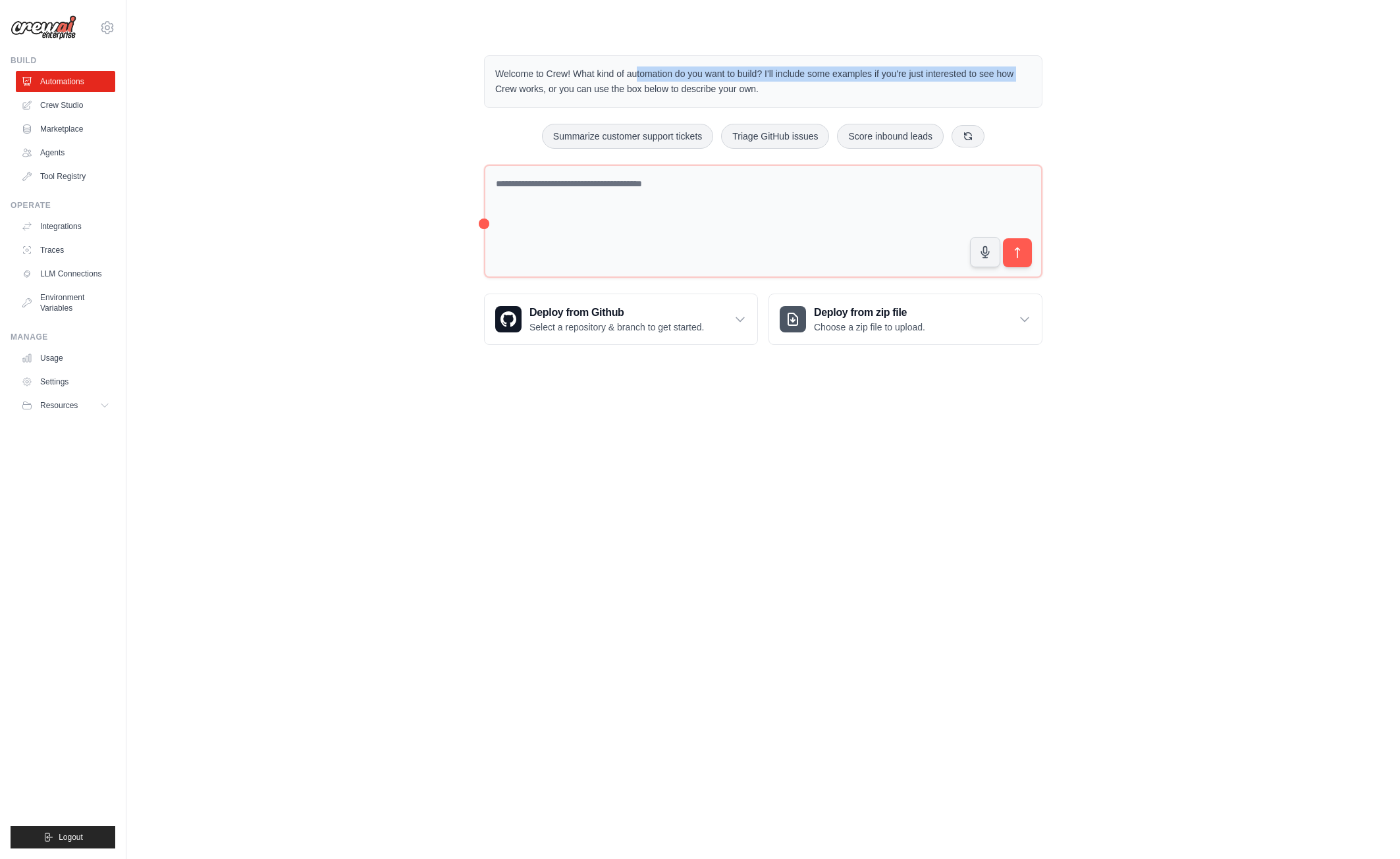
drag, startPoint x: 577, startPoint y: 69, endPoint x: 972, endPoint y: 72, distance: 395.0
click at [972, 72] on p "Welcome to Crew! What kind of automation do you want to build? I'll include som…" at bounding box center [763, 82] width 536 height 31
drag, startPoint x: 553, startPoint y: 92, endPoint x: 666, endPoint y: 91, distance: 113.0
click at [666, 90] on p "Welcome to Crew! What kind of automation do you want to build? I'll include som…" at bounding box center [763, 82] width 536 height 31
click at [635, 135] on button "Summarize customer support tickets" at bounding box center [627, 135] width 171 height 25
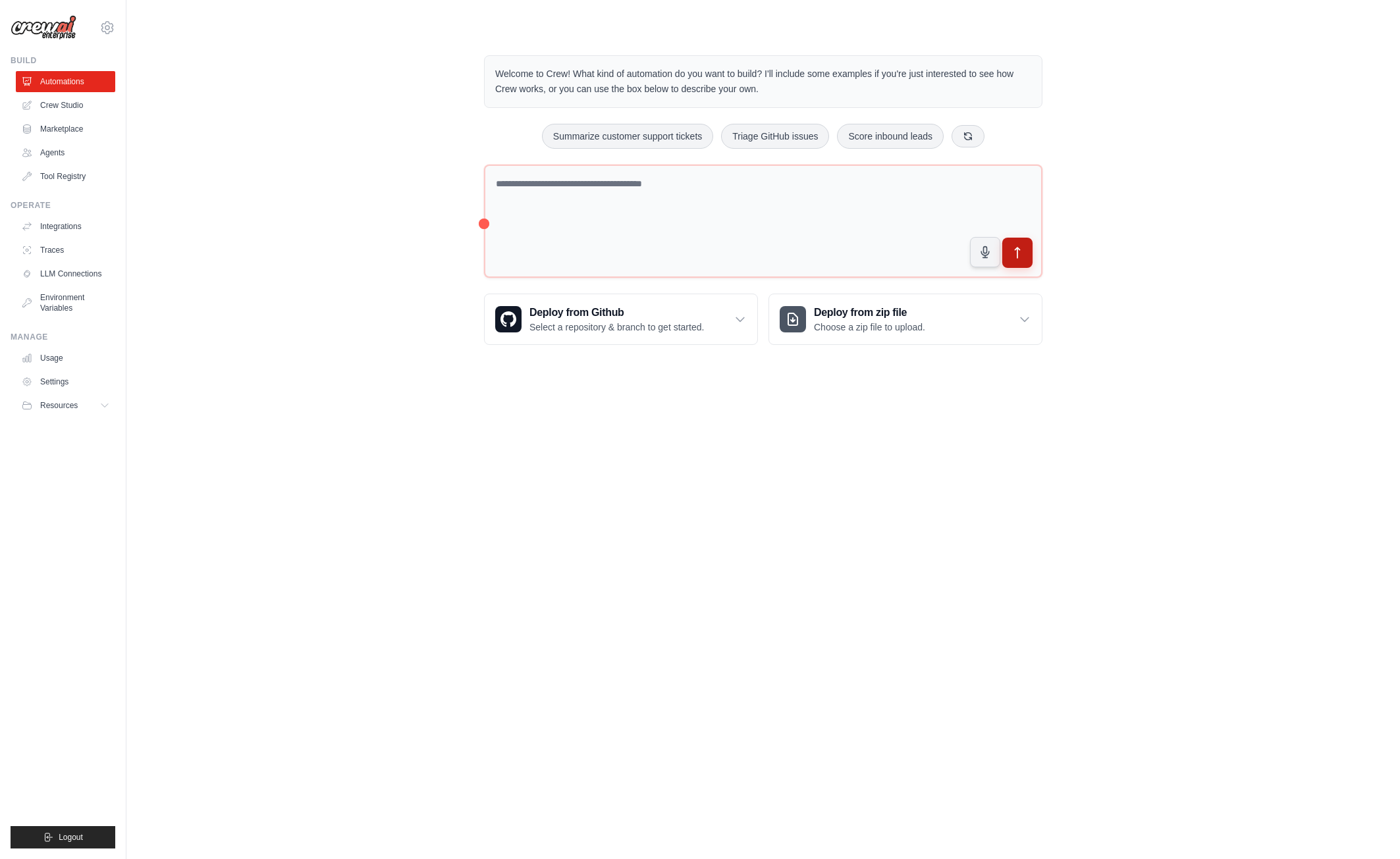
click at [1022, 258] on icon "submit" at bounding box center [1018, 253] width 14 height 14
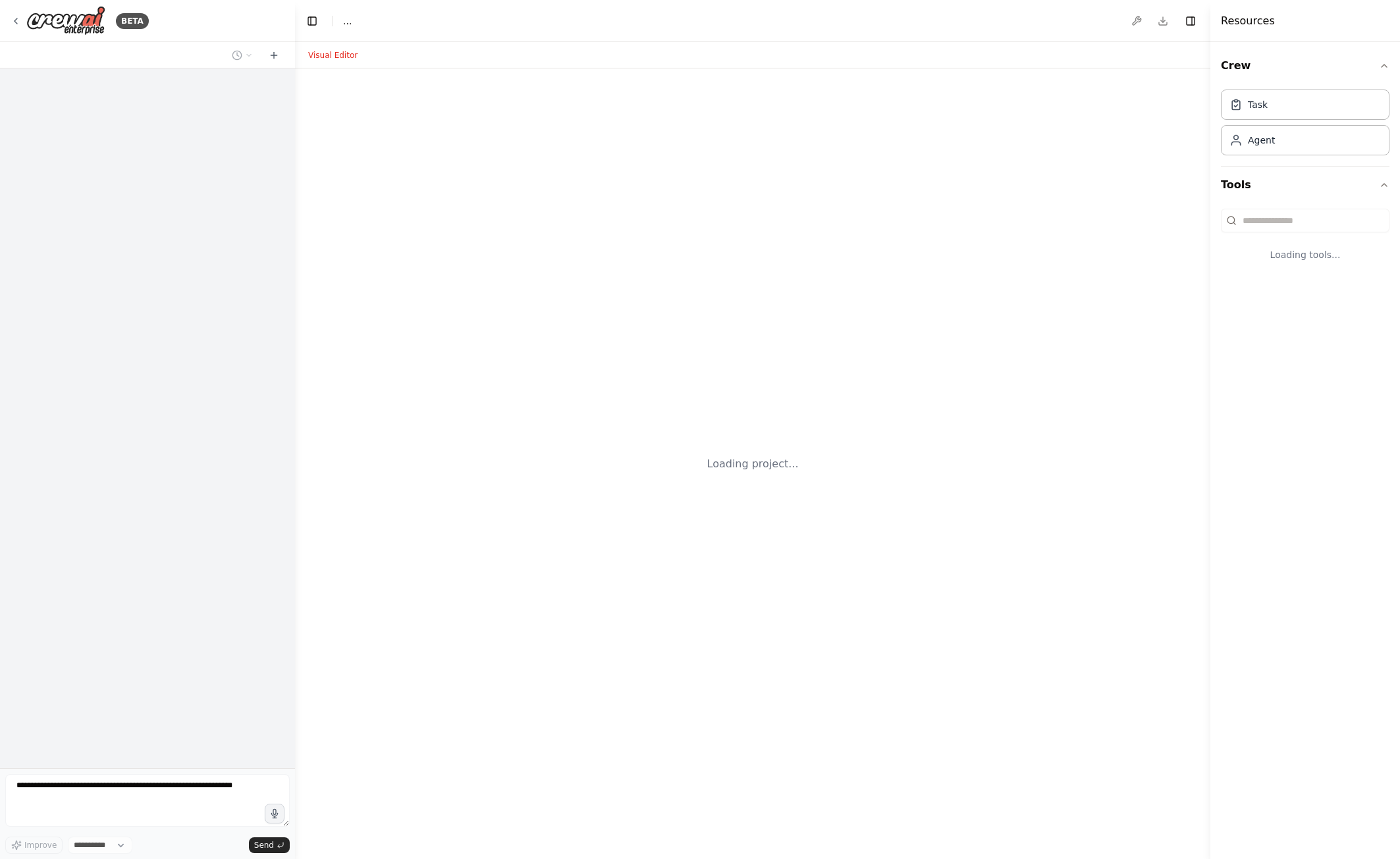
select select "****"
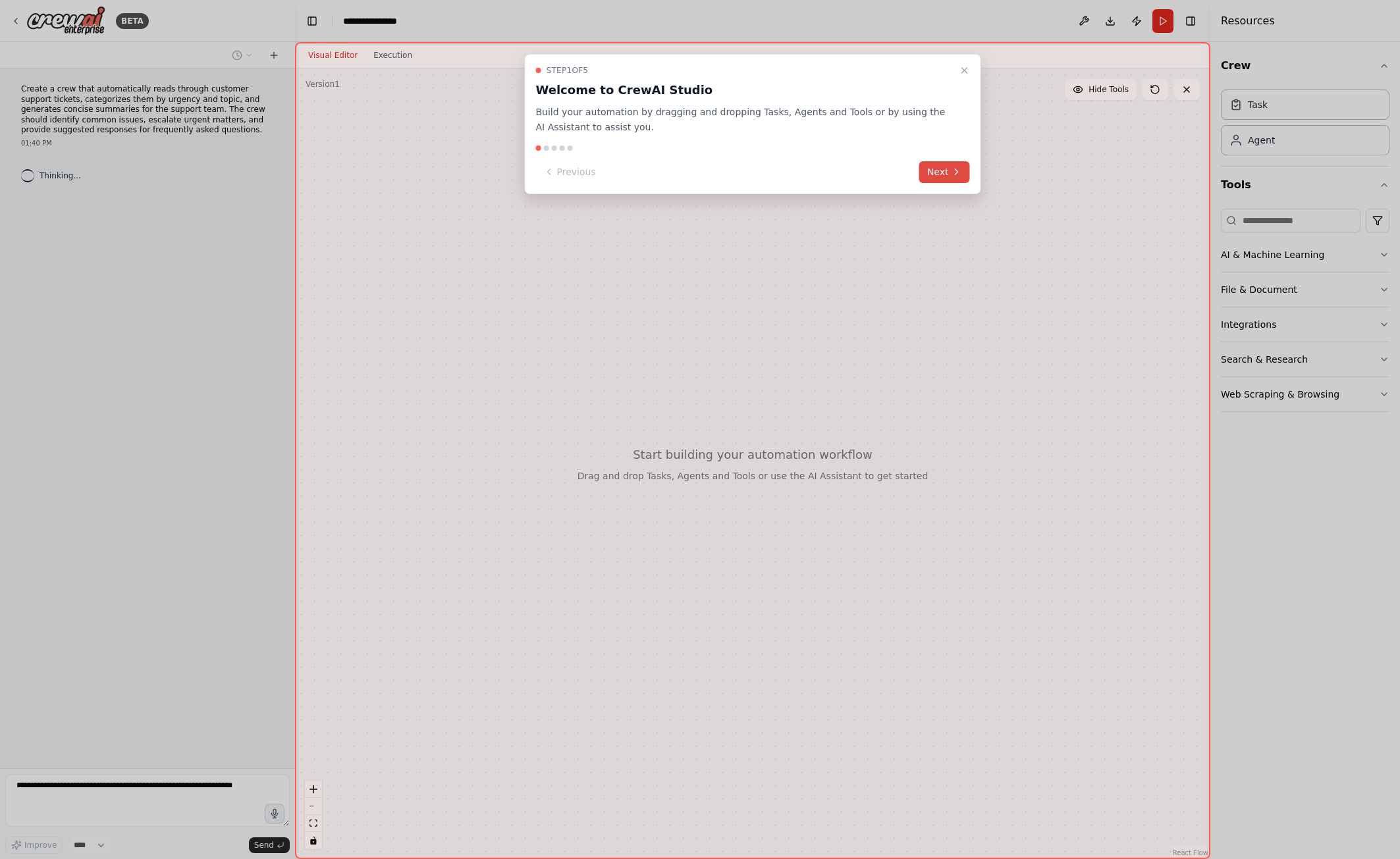
click at [941, 169] on button "Next" at bounding box center [944, 171] width 51 height 22
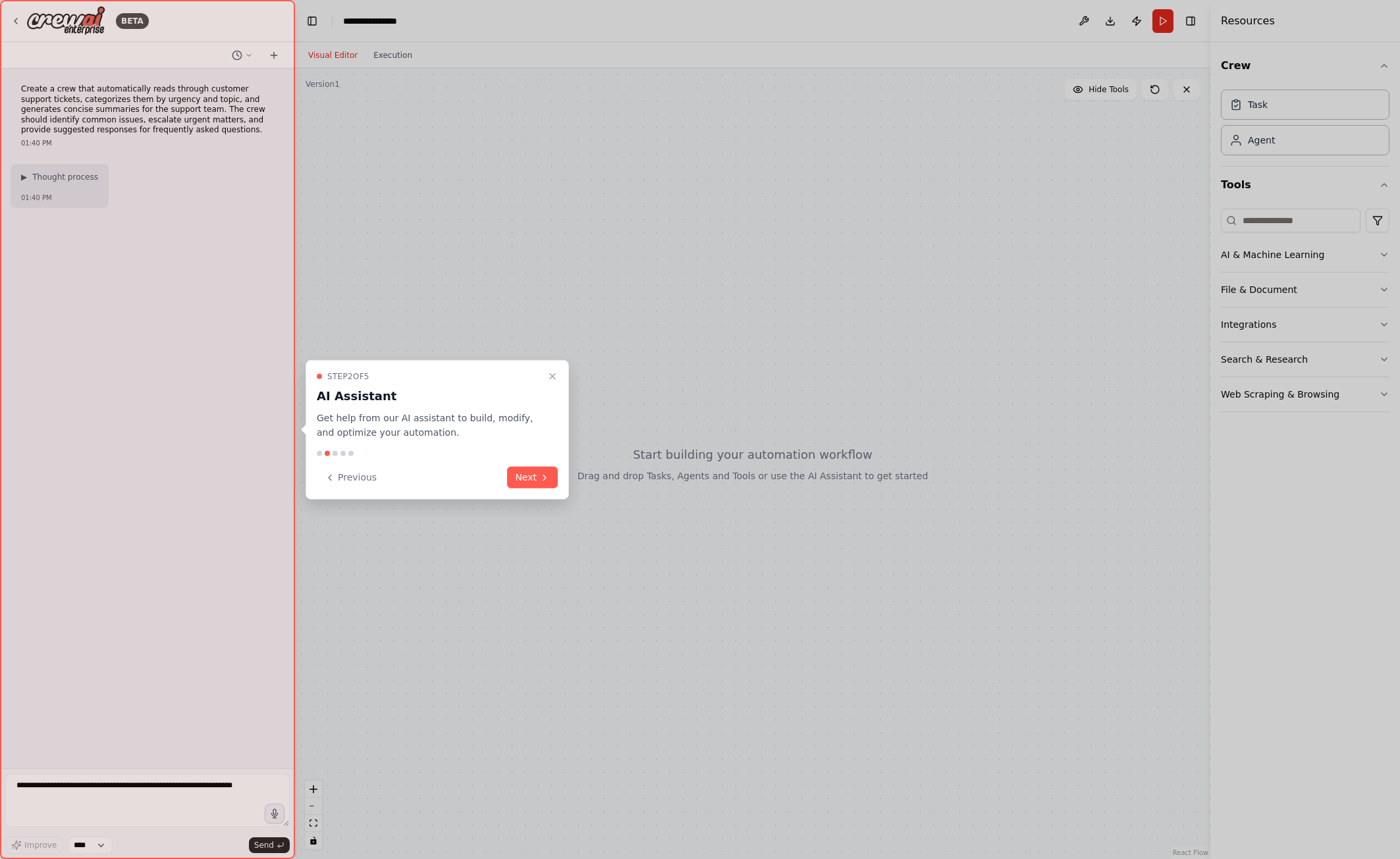
click at [516, 472] on button "Next" at bounding box center [532, 477] width 51 height 22
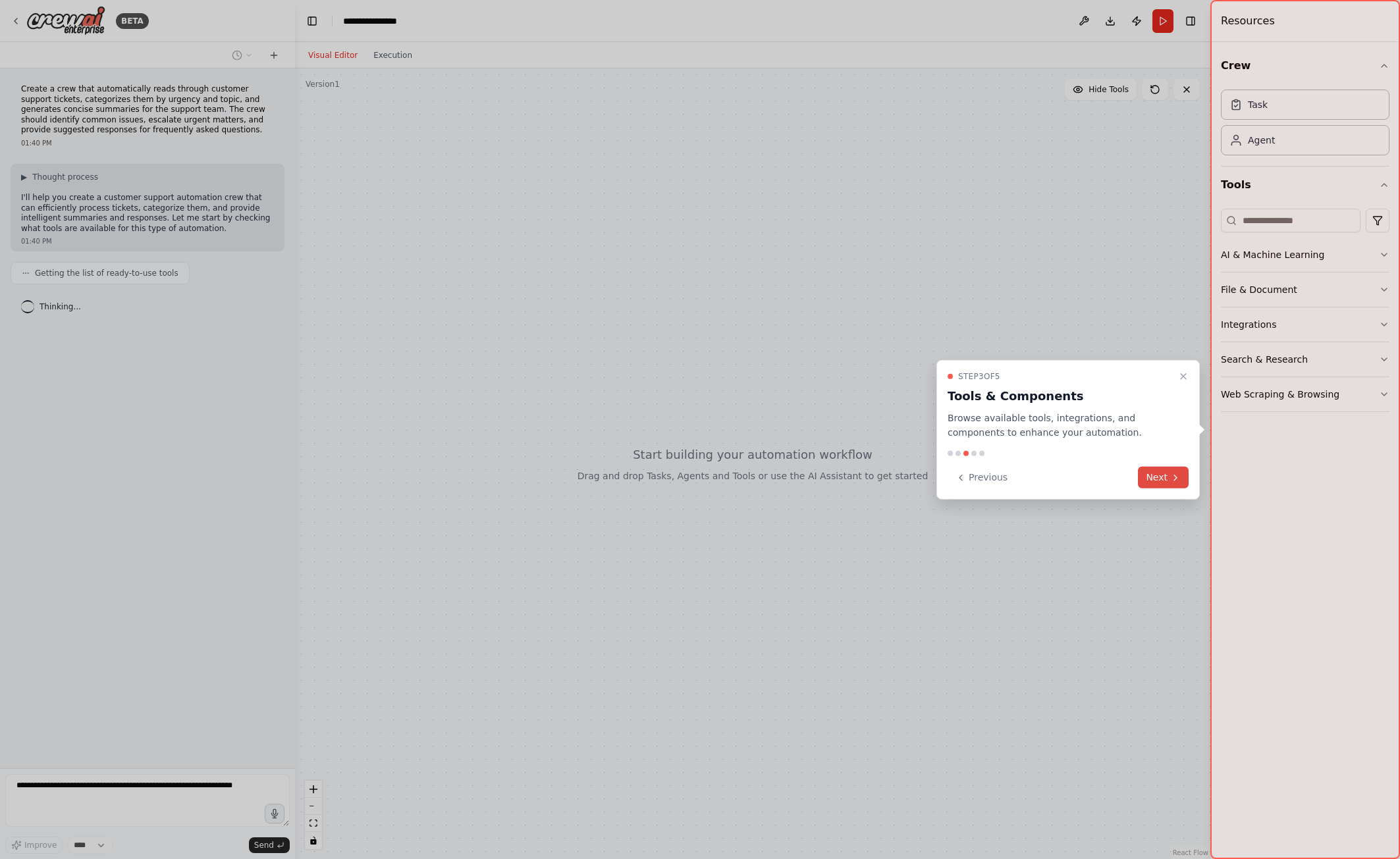
click at [1143, 470] on button "Next" at bounding box center [1163, 477] width 51 height 22
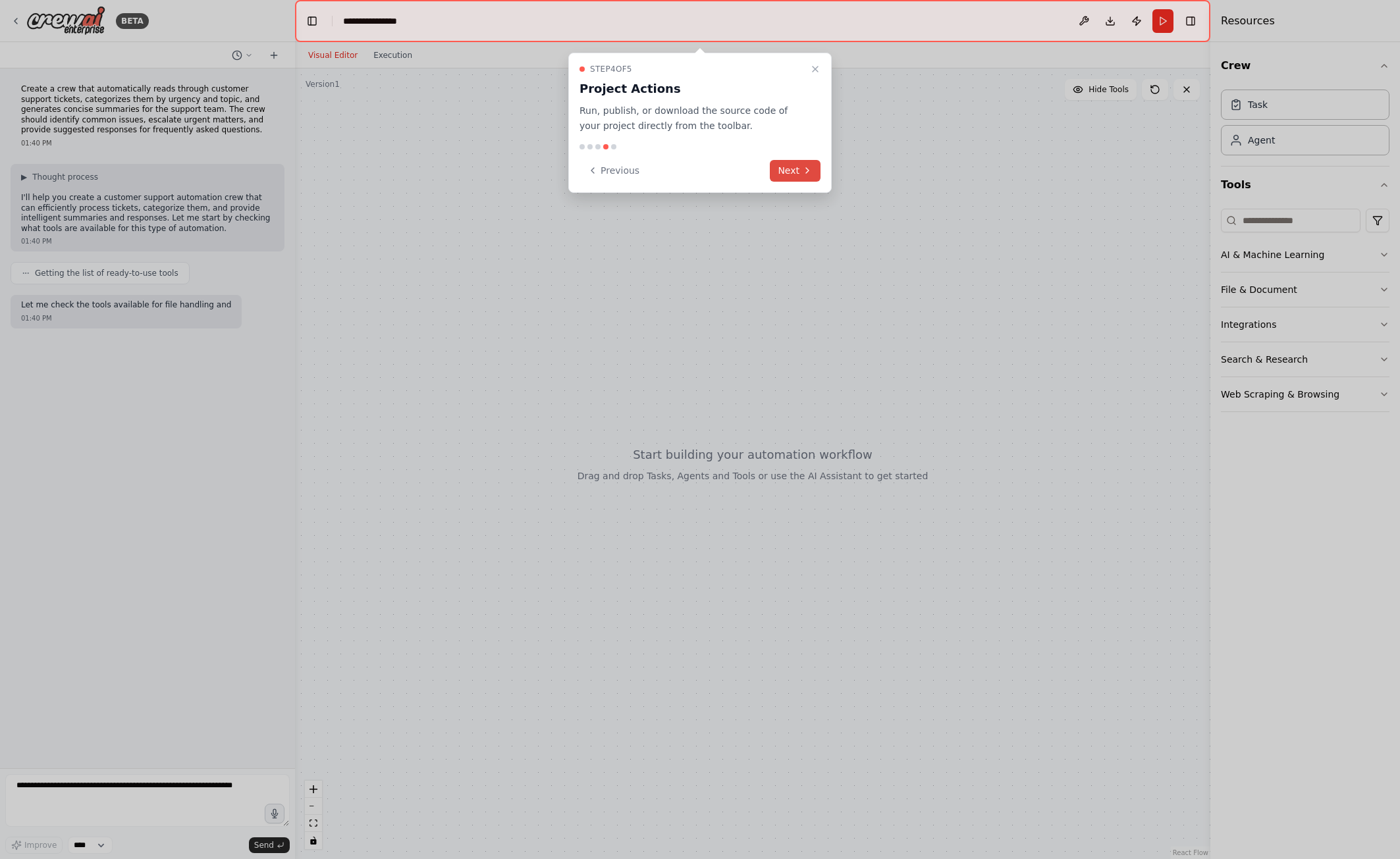
click at [793, 163] on button "Next" at bounding box center [795, 171] width 51 height 22
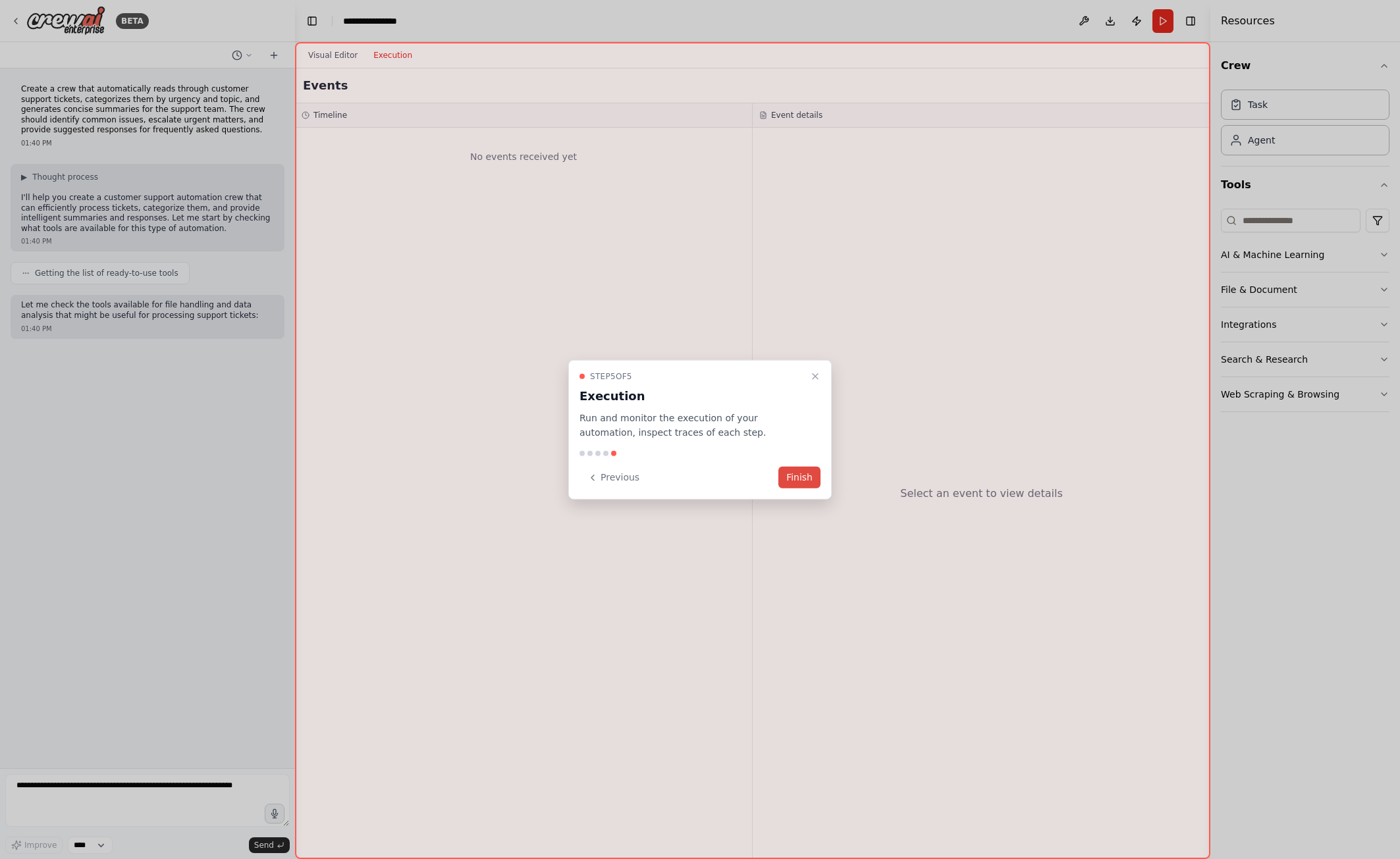
click at [804, 477] on button "Finish" at bounding box center [799, 477] width 42 height 22
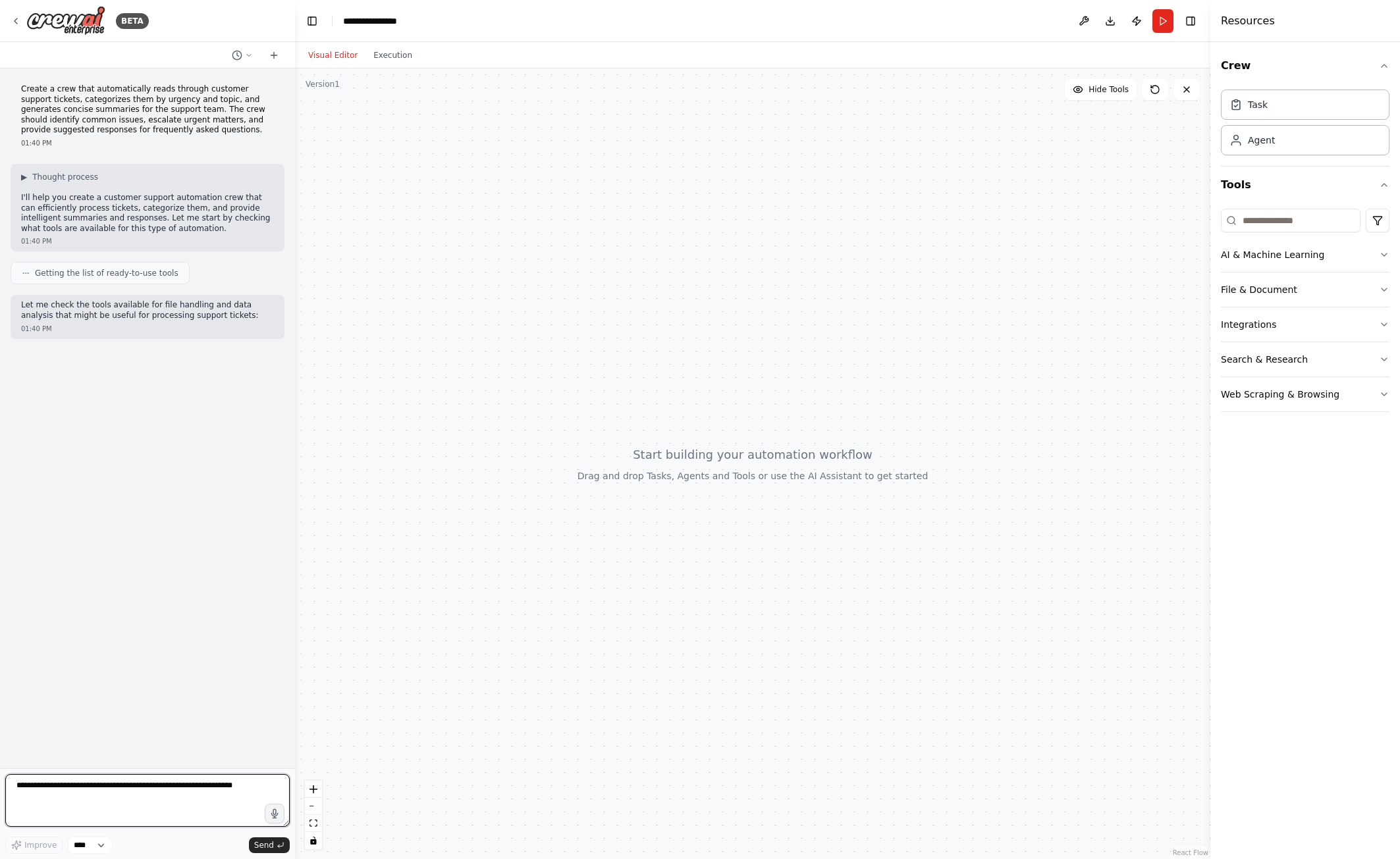
click at [93, 800] on textarea at bounding box center [148, 801] width 285 height 53
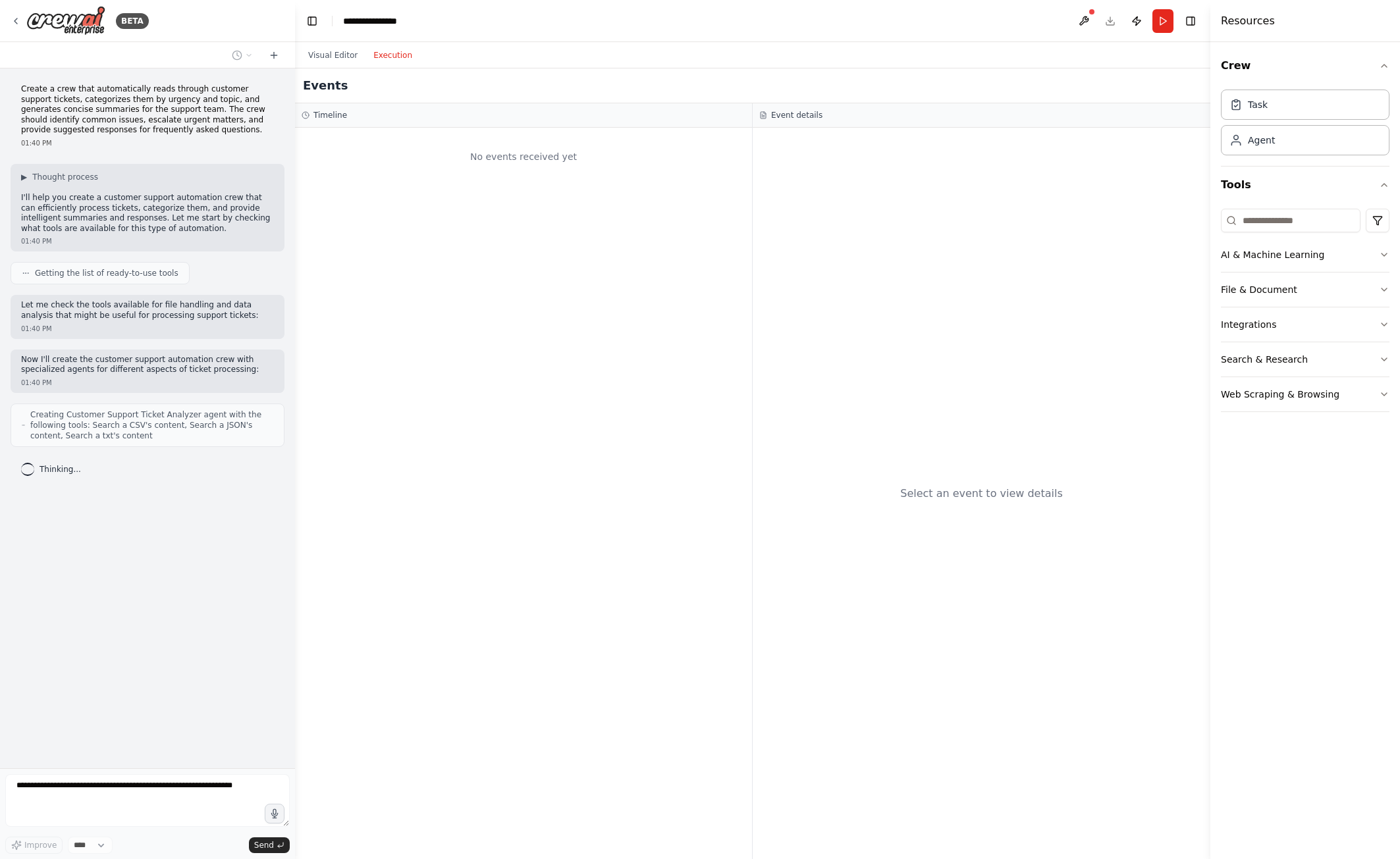
click at [383, 53] on button "Execution" at bounding box center [392, 55] width 55 height 16
click at [340, 58] on button "Visual Editor" at bounding box center [333, 55] width 65 height 16
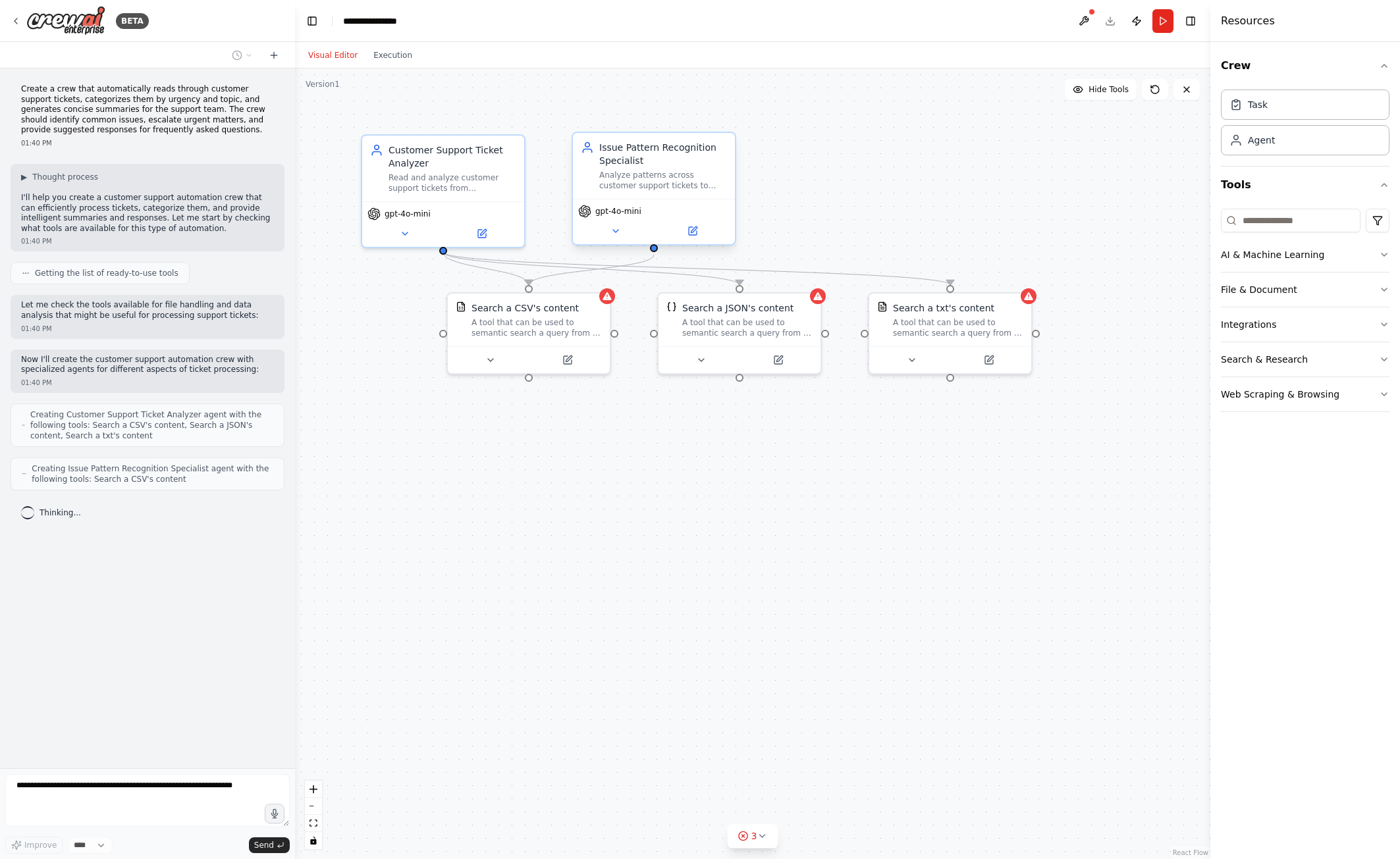
click at [638, 182] on div "Analyze patterns across customer support tickets to identify common issues, tre…" at bounding box center [663, 180] width 128 height 21
click at [720, 112] on div ".deletable-edge-delete-btn { width: 20px; height: 20px; border: 0px solid #ffff…" at bounding box center [752, 463] width 916 height 790
click at [423, 192] on div "Customer Support Ticket Analyzer Read and analyze customer support tickets from…" at bounding box center [443, 166] width 162 height 66
click at [512, 114] on button at bounding box center [514, 119] width 17 height 17
drag, startPoint x: 514, startPoint y: 119, endPoint x: 527, endPoint y: 122, distance: 13.3
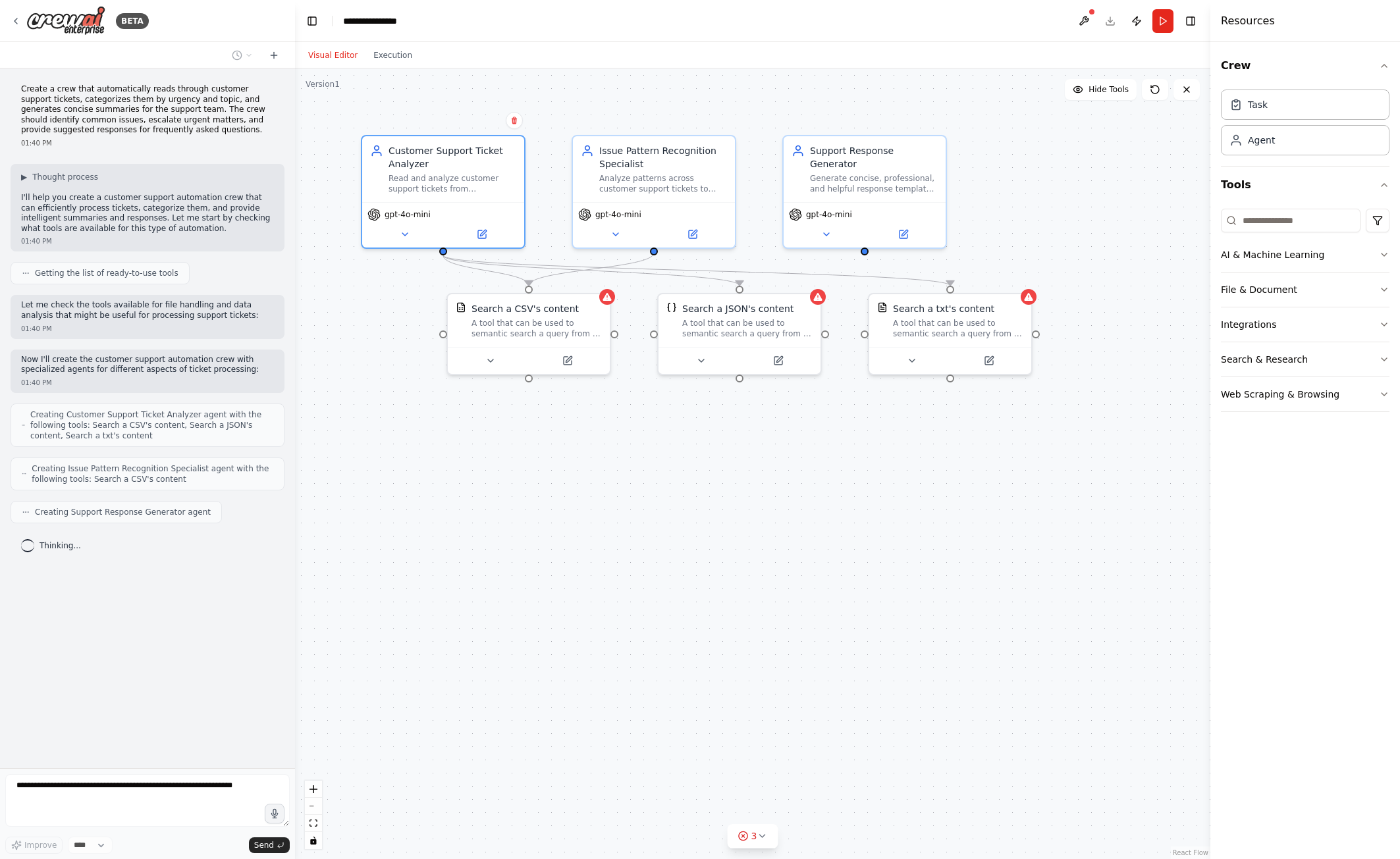
click at [514, 119] on icon at bounding box center [514, 121] width 6 height 7
click at [699, 160] on div "Issue Pattern Recognition Specialist" at bounding box center [663, 155] width 128 height 26
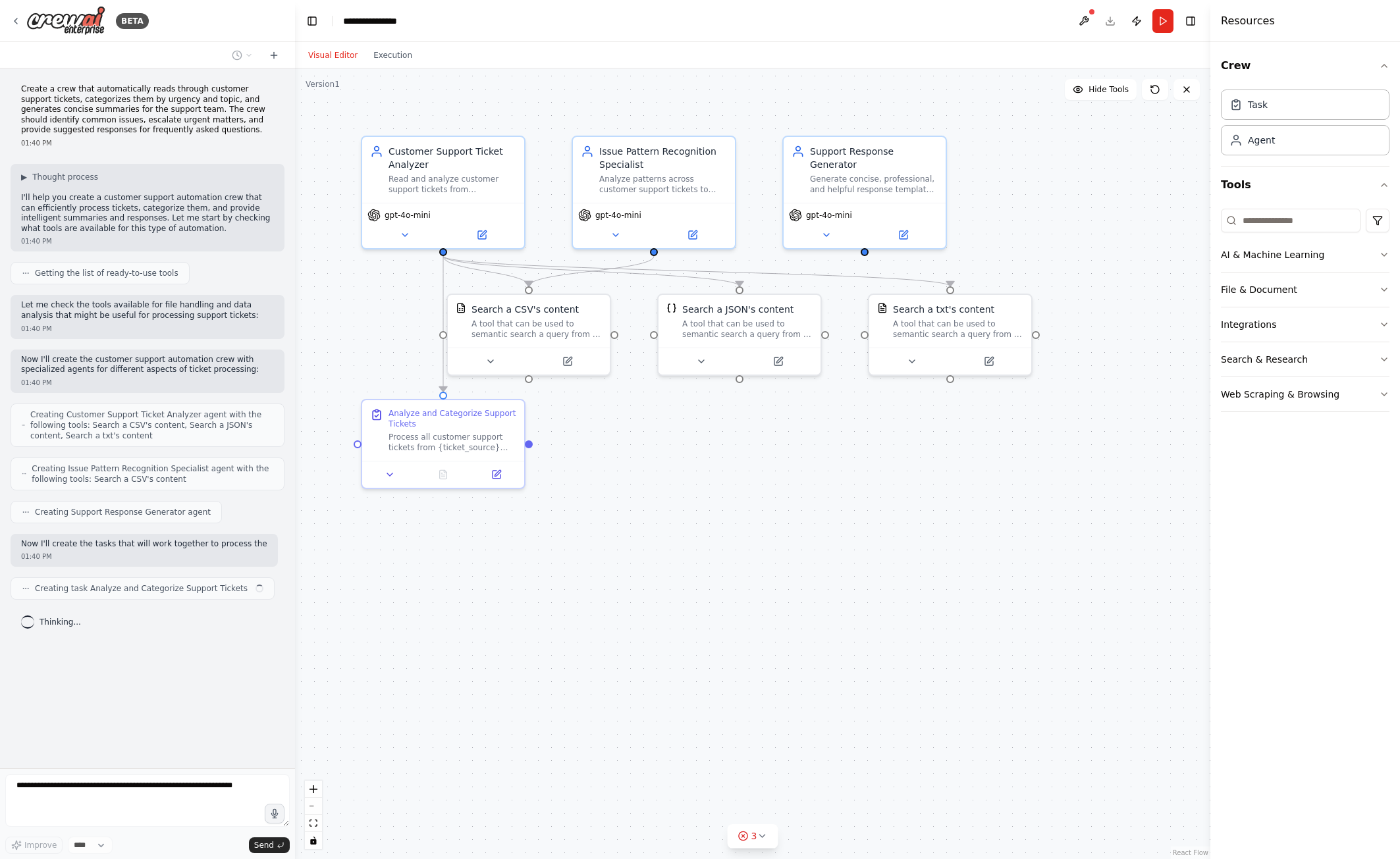
click at [723, 124] on div ".deletable-edge-delete-btn { width: 20px; height: 20px; border: 0px solid #ffff…" at bounding box center [752, 463] width 916 height 790
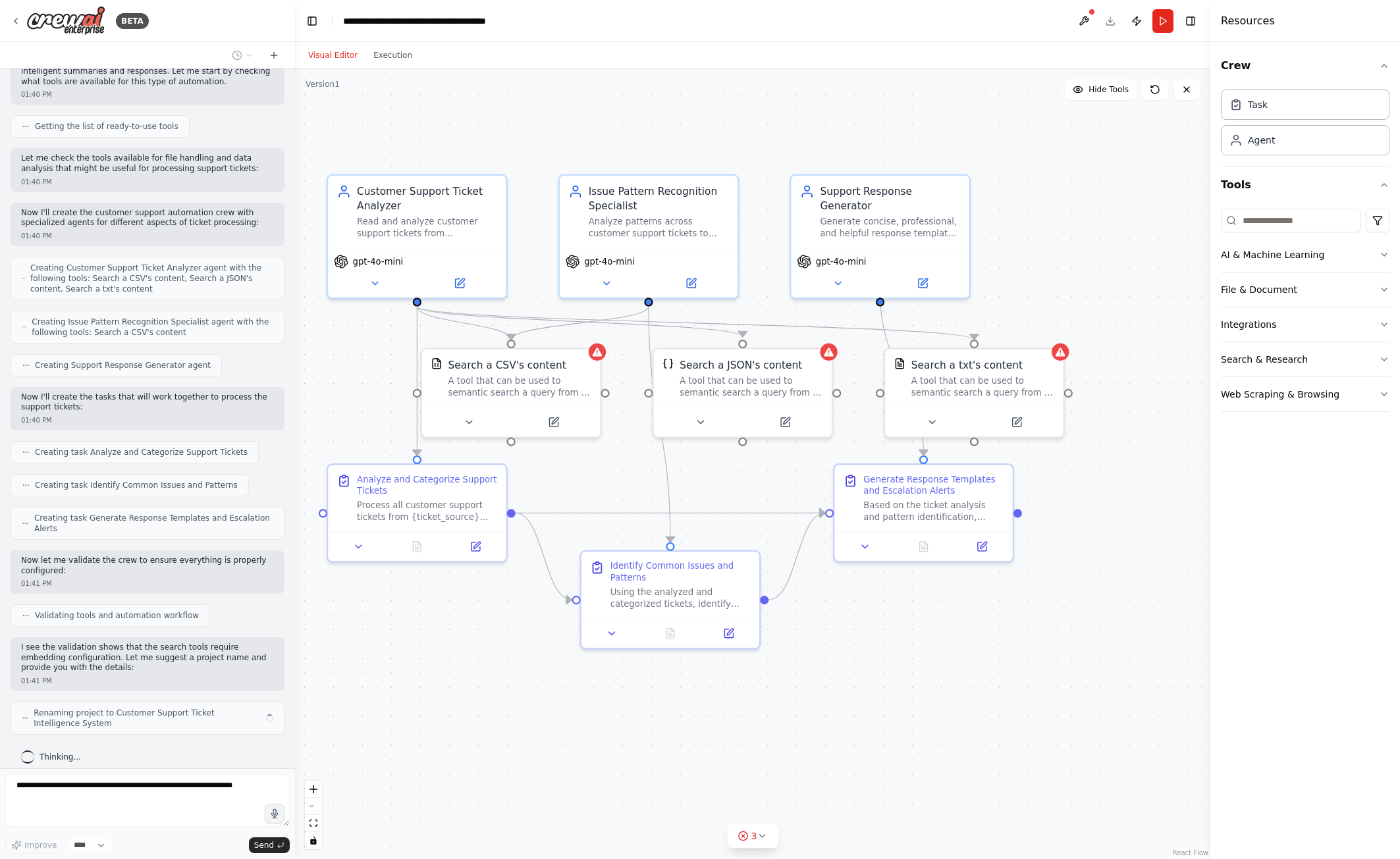
scroll to position [136, 0]
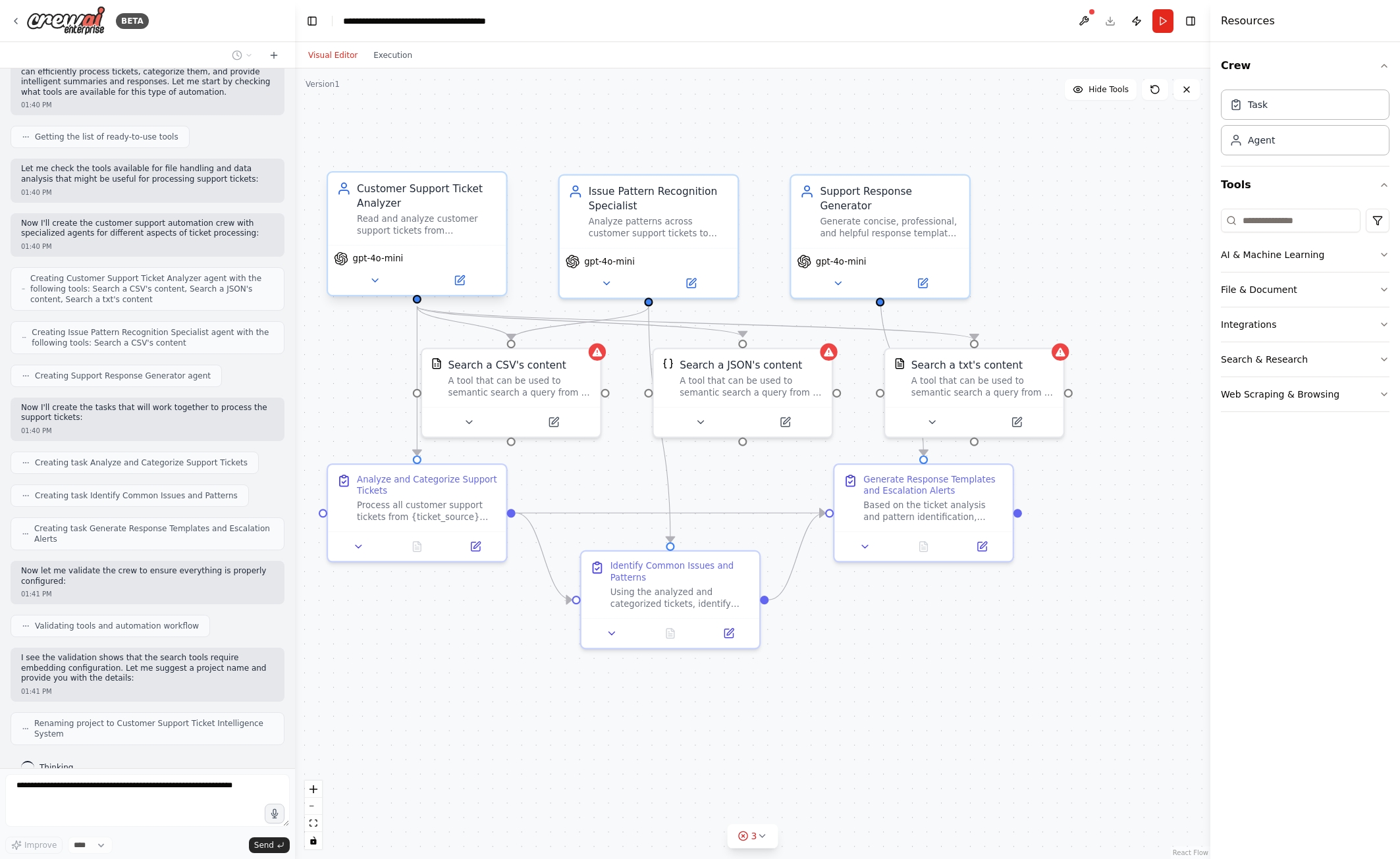
click at [452, 210] on div "Customer Support Ticket Analyzer Read and analyze customer support tickets from…" at bounding box center [427, 209] width 140 height 56
click at [497, 157] on icon at bounding box center [496, 160] width 6 height 7
click at [464, 161] on button "Confirm" at bounding box center [458, 159] width 47 height 16
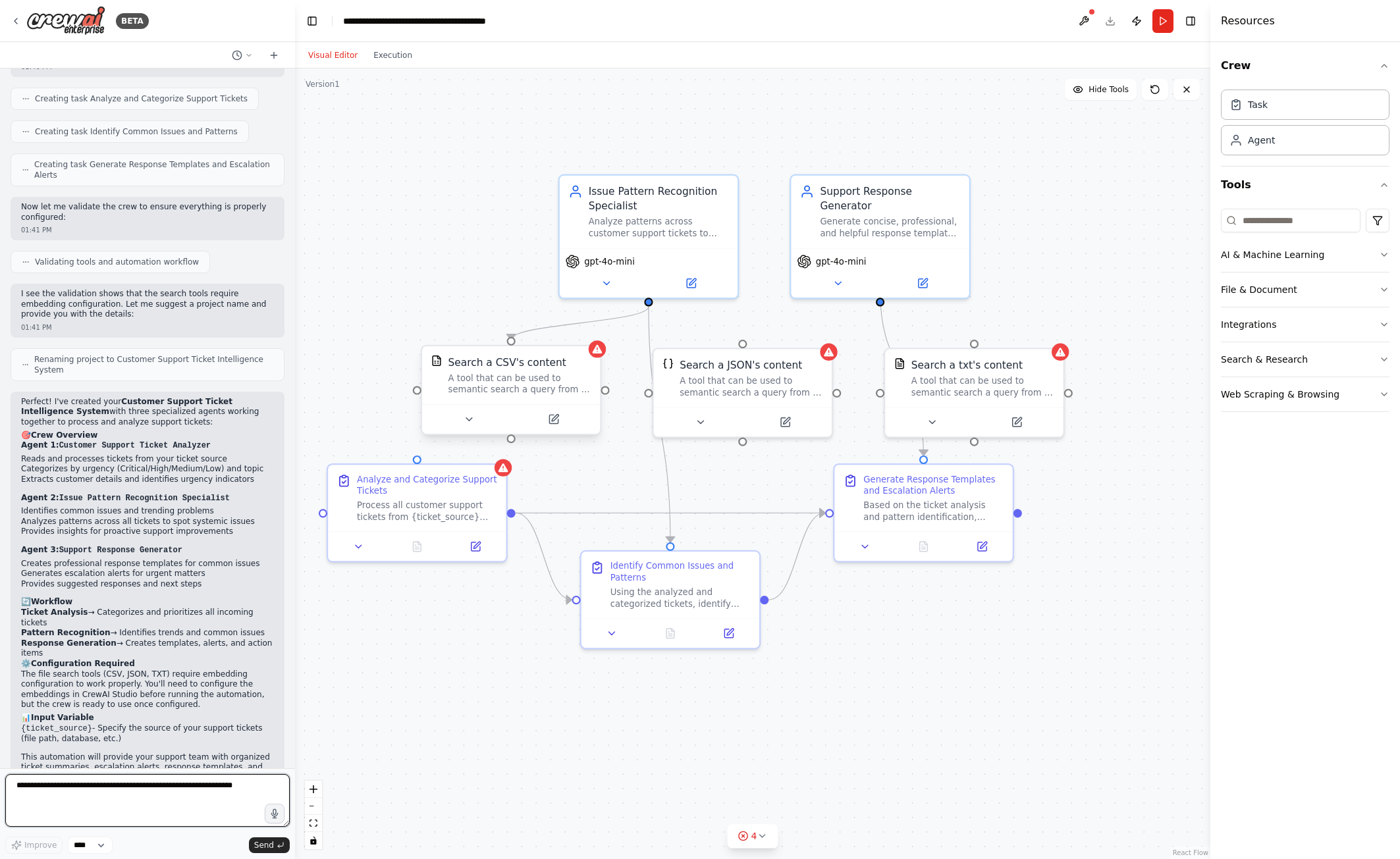
scroll to position [511, 0]
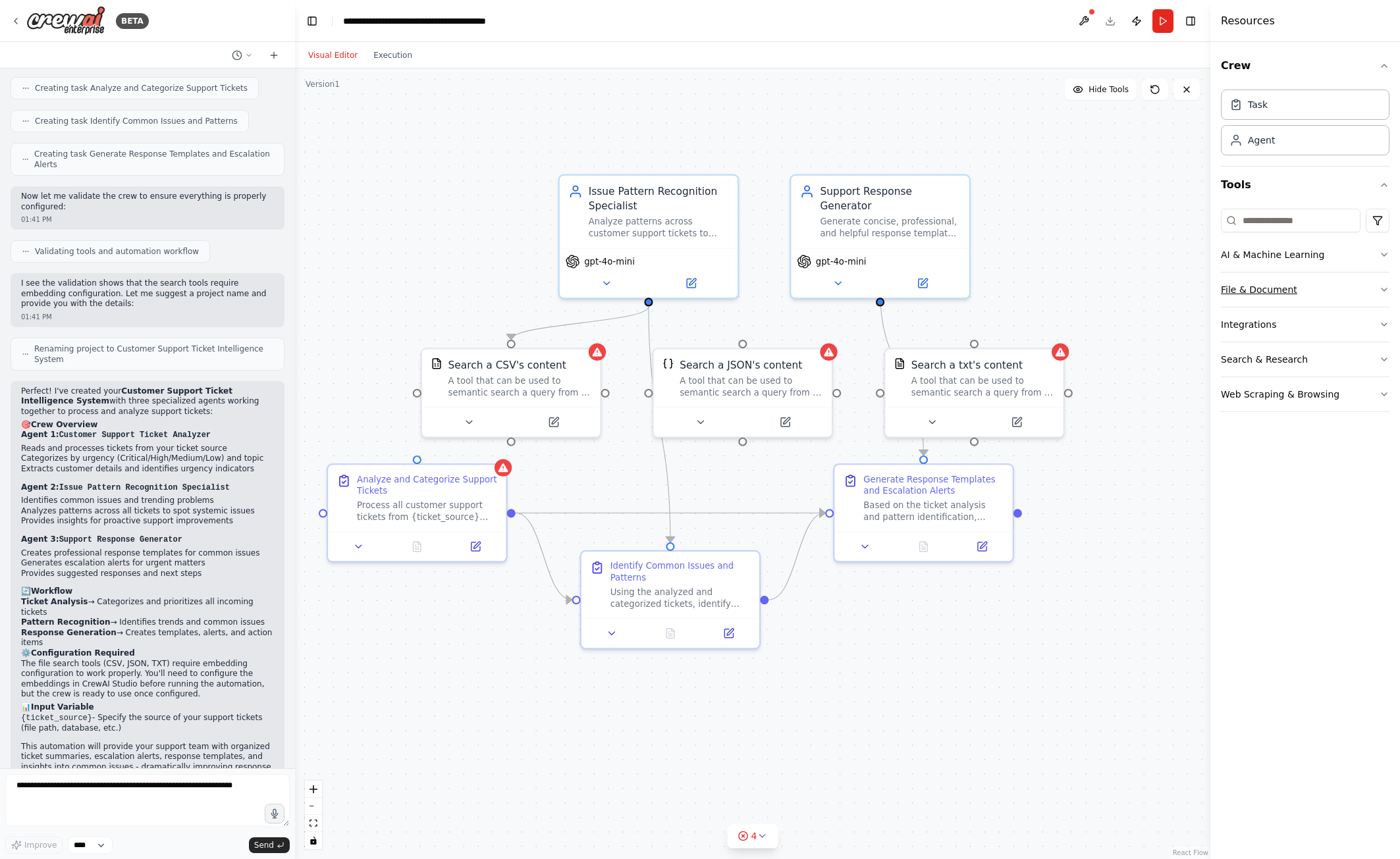
click at [1280, 280] on button "File & Document" at bounding box center [1305, 289] width 169 height 34
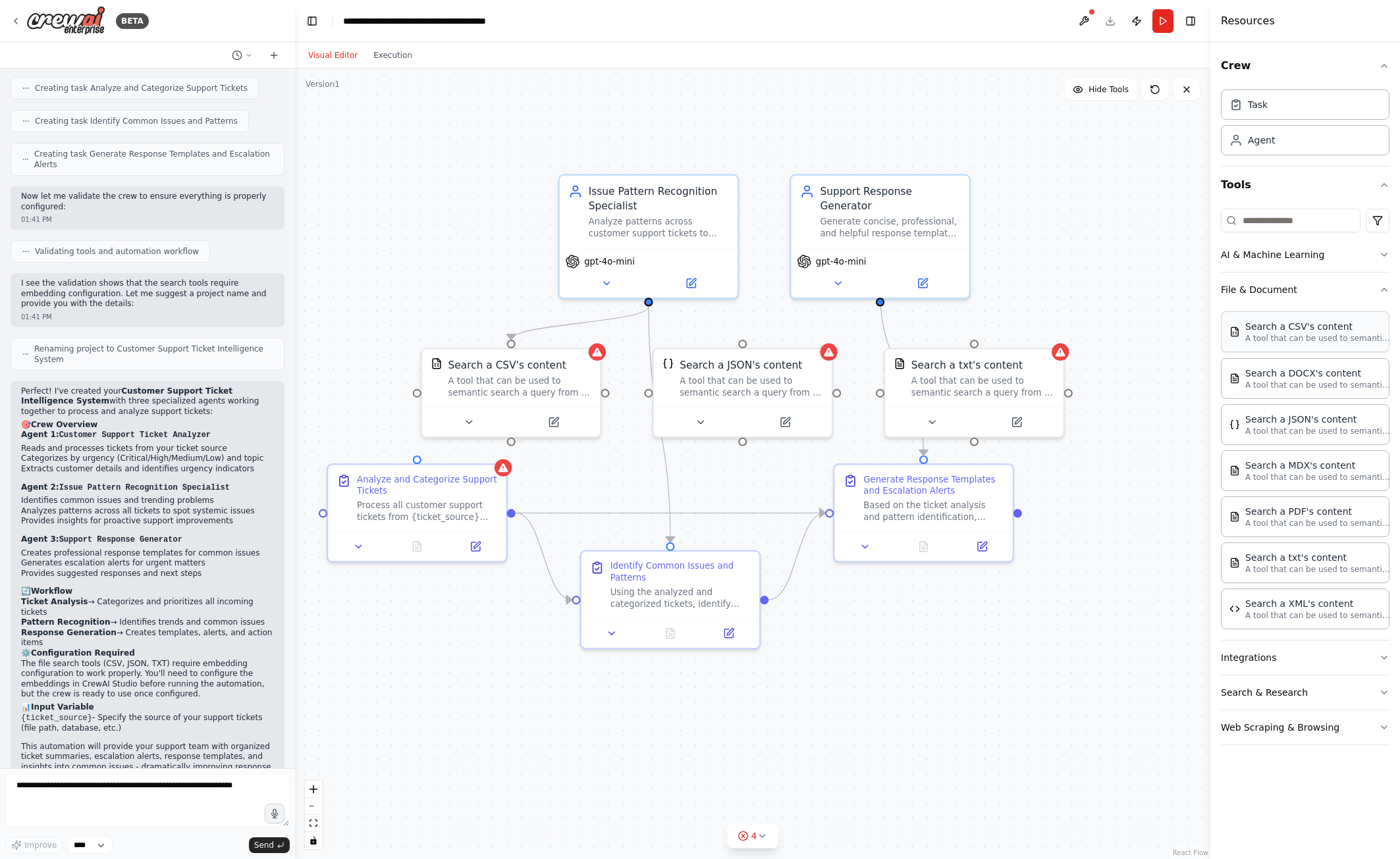
click at [1276, 321] on div "Search a CSV's content A tool that can be used to semantic search a query from …" at bounding box center [1317, 332] width 145 height 24
click at [1272, 330] on div "Search a CSV's content" at bounding box center [1317, 326] width 145 height 13
click at [571, 375] on div "A tool that can be used to semantic search a query from a CSV's content." at bounding box center [520, 384] width 144 height 23
click at [589, 332] on icon at bounding box center [590, 333] width 6 height 7
click at [570, 339] on button "Confirm" at bounding box center [553, 333] width 47 height 16
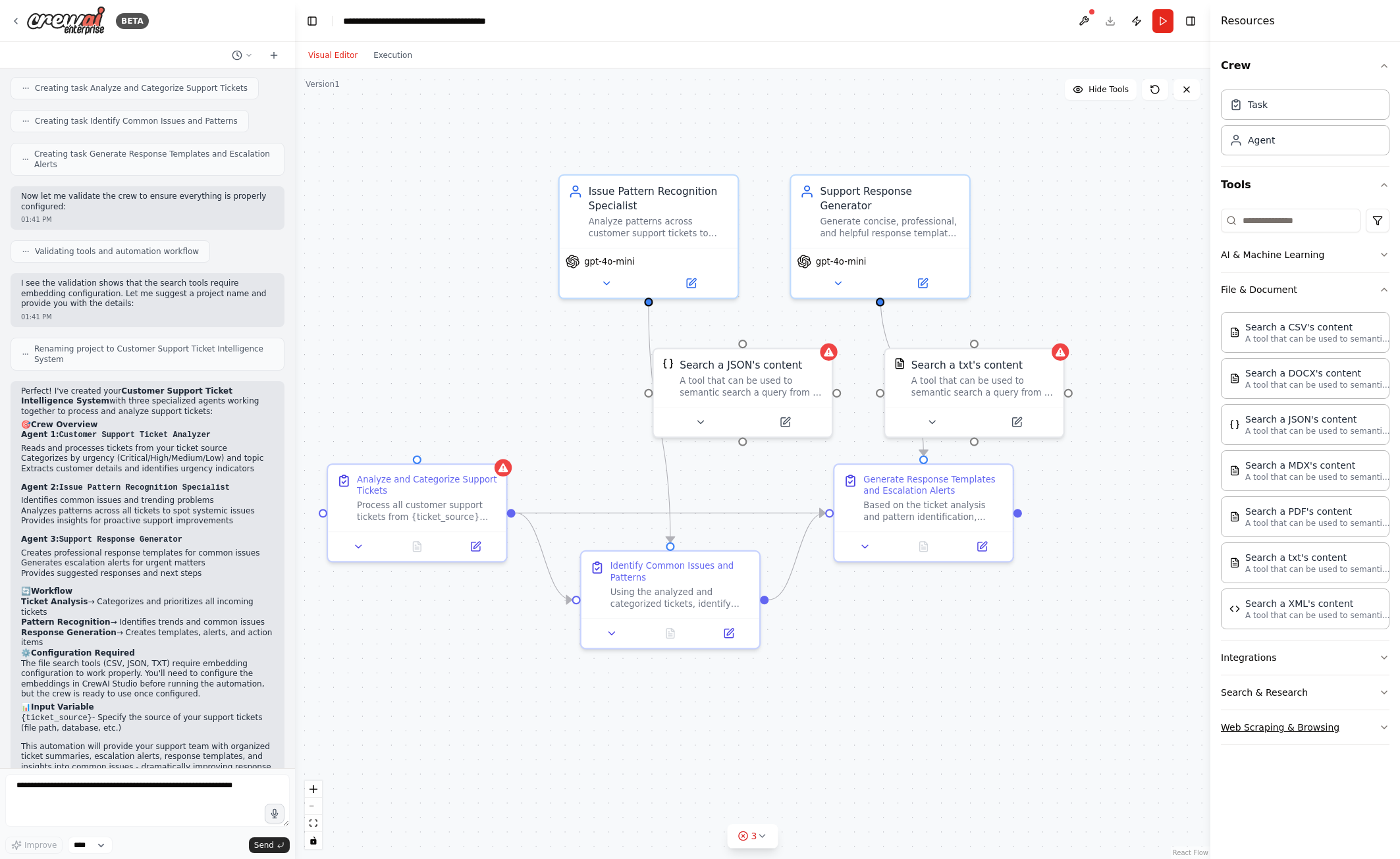
click at [1363, 727] on button "Web Scraping & Browsing" at bounding box center [1305, 727] width 169 height 34
click at [49, 21] on img at bounding box center [66, 21] width 79 height 30
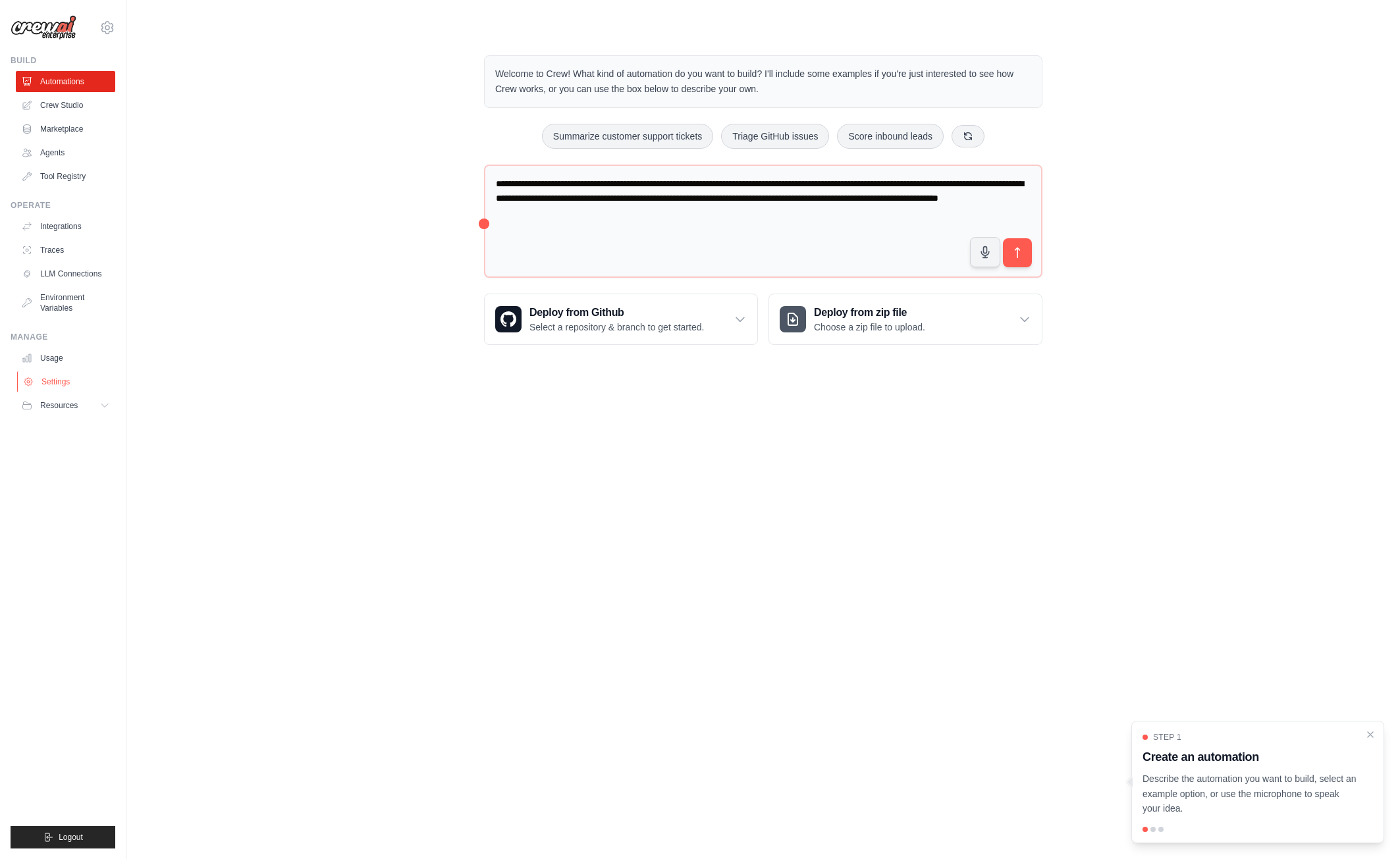
click at [60, 386] on link "Settings" at bounding box center [67, 382] width 99 height 21
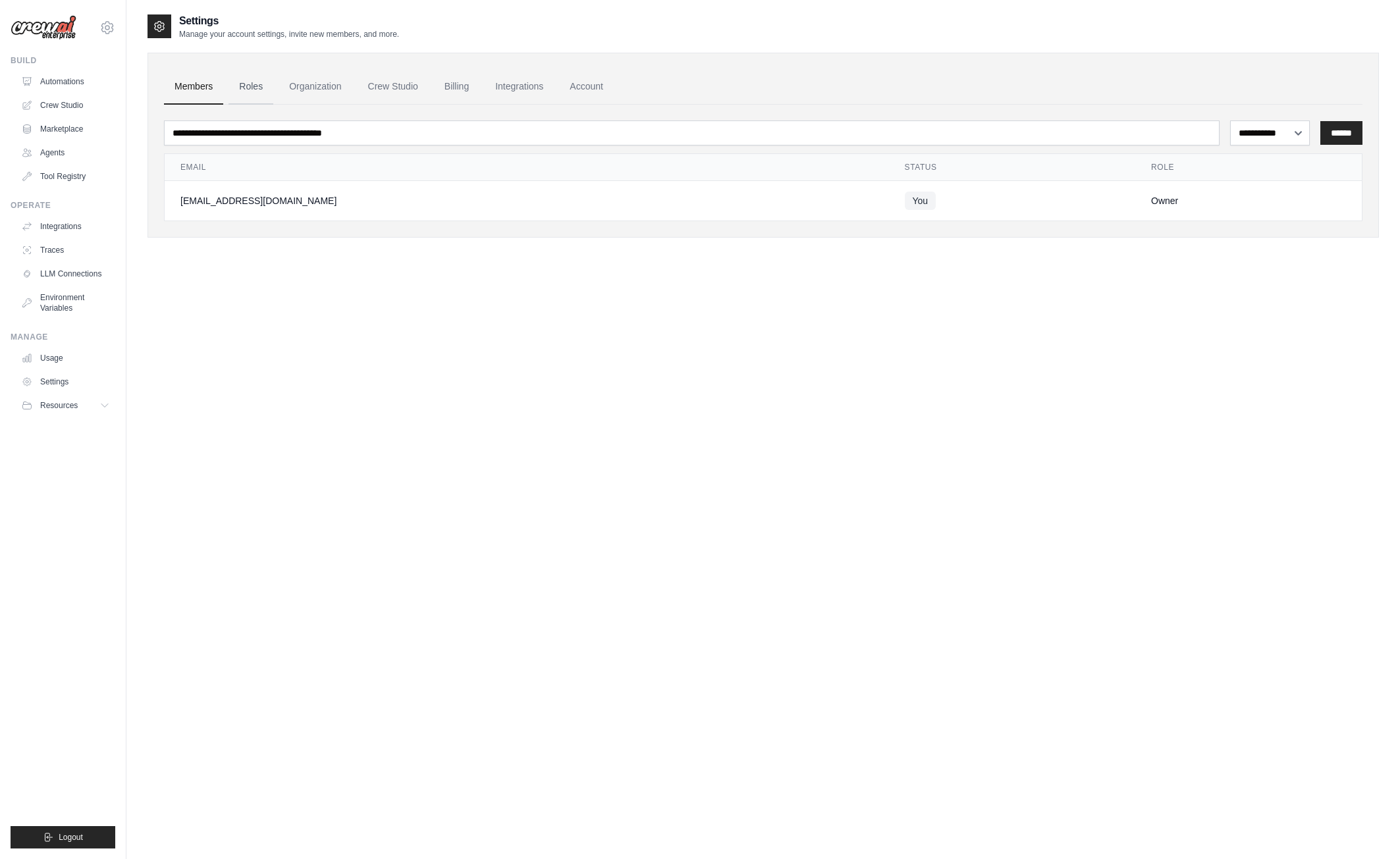
click at [249, 91] on link "Roles" at bounding box center [251, 87] width 45 height 35
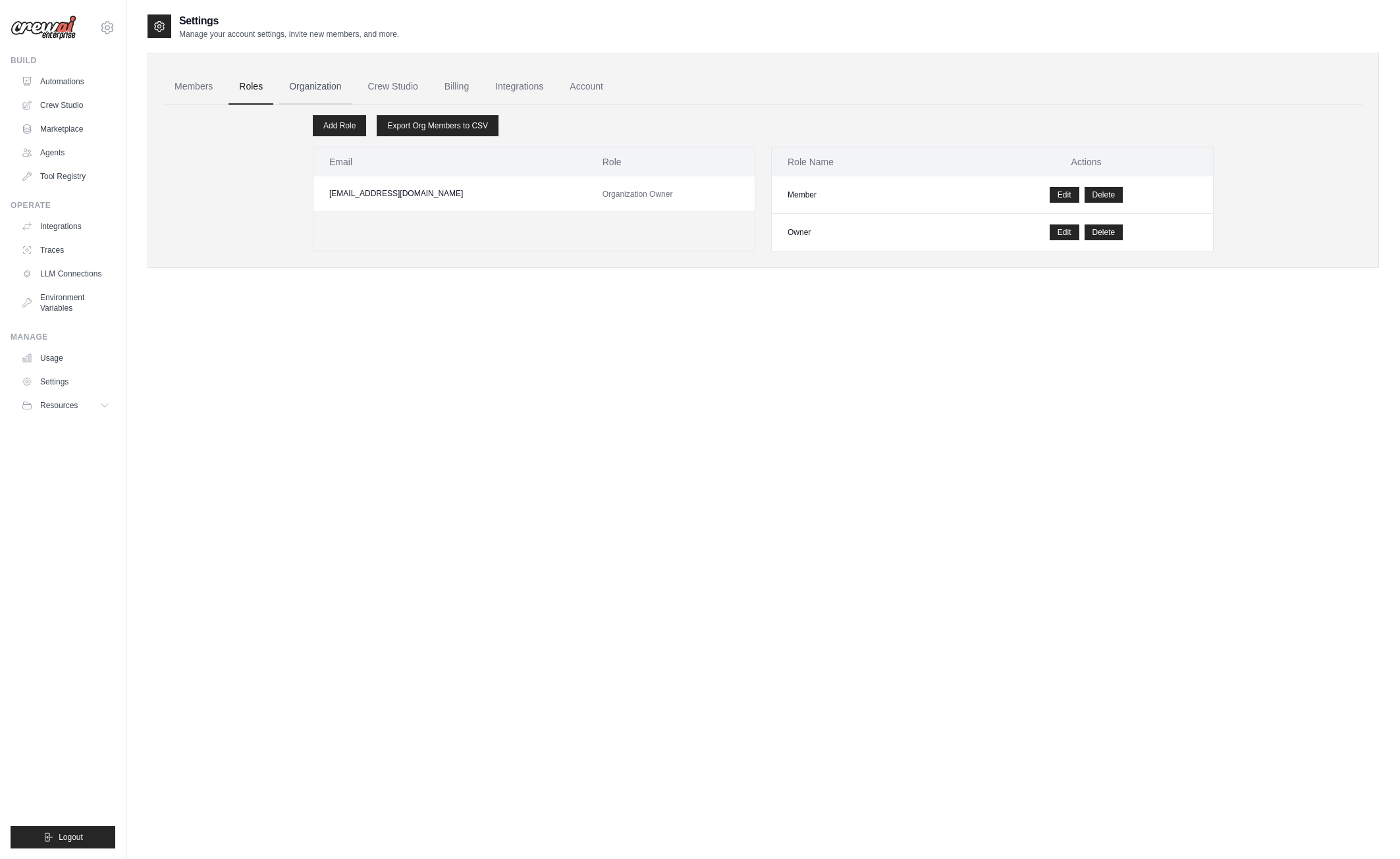
click at [314, 72] on link "Organization" at bounding box center [314, 87] width 73 height 35
